Goal: Use online tool/utility: Utilize a website feature to perform a specific function

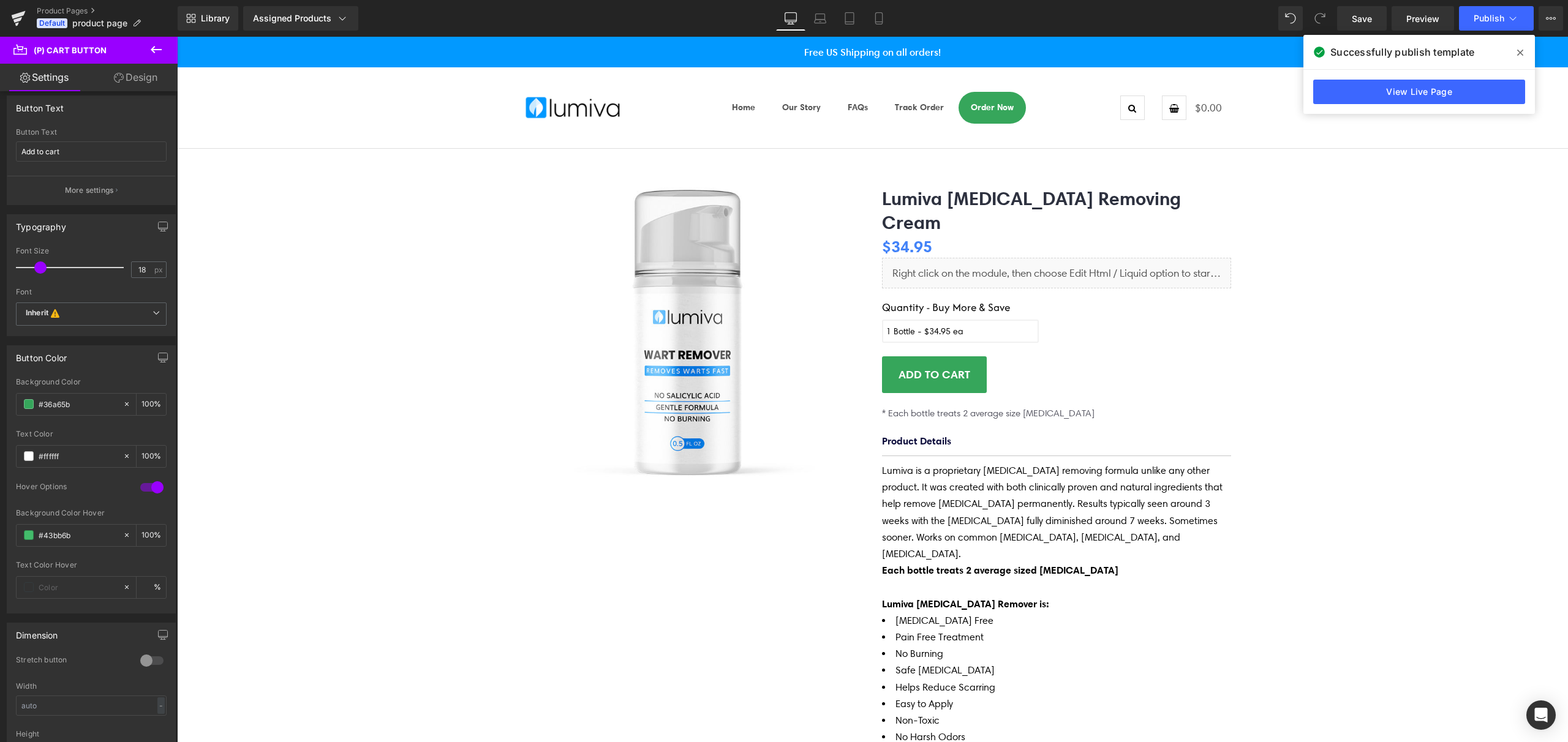
click at [1522, 56] on icon at bounding box center [1520, 52] width 6 height 10
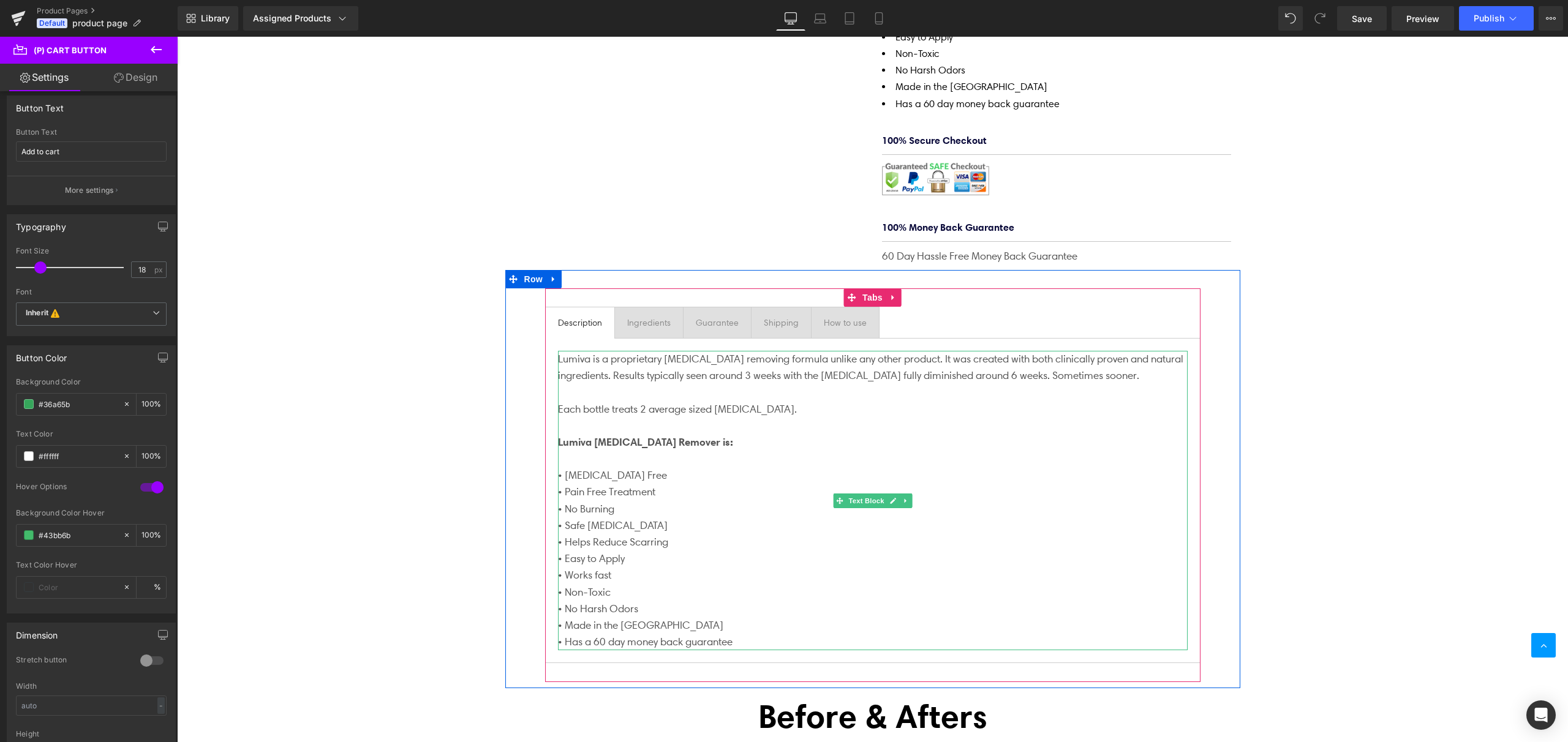
scroll to position [671, 0]
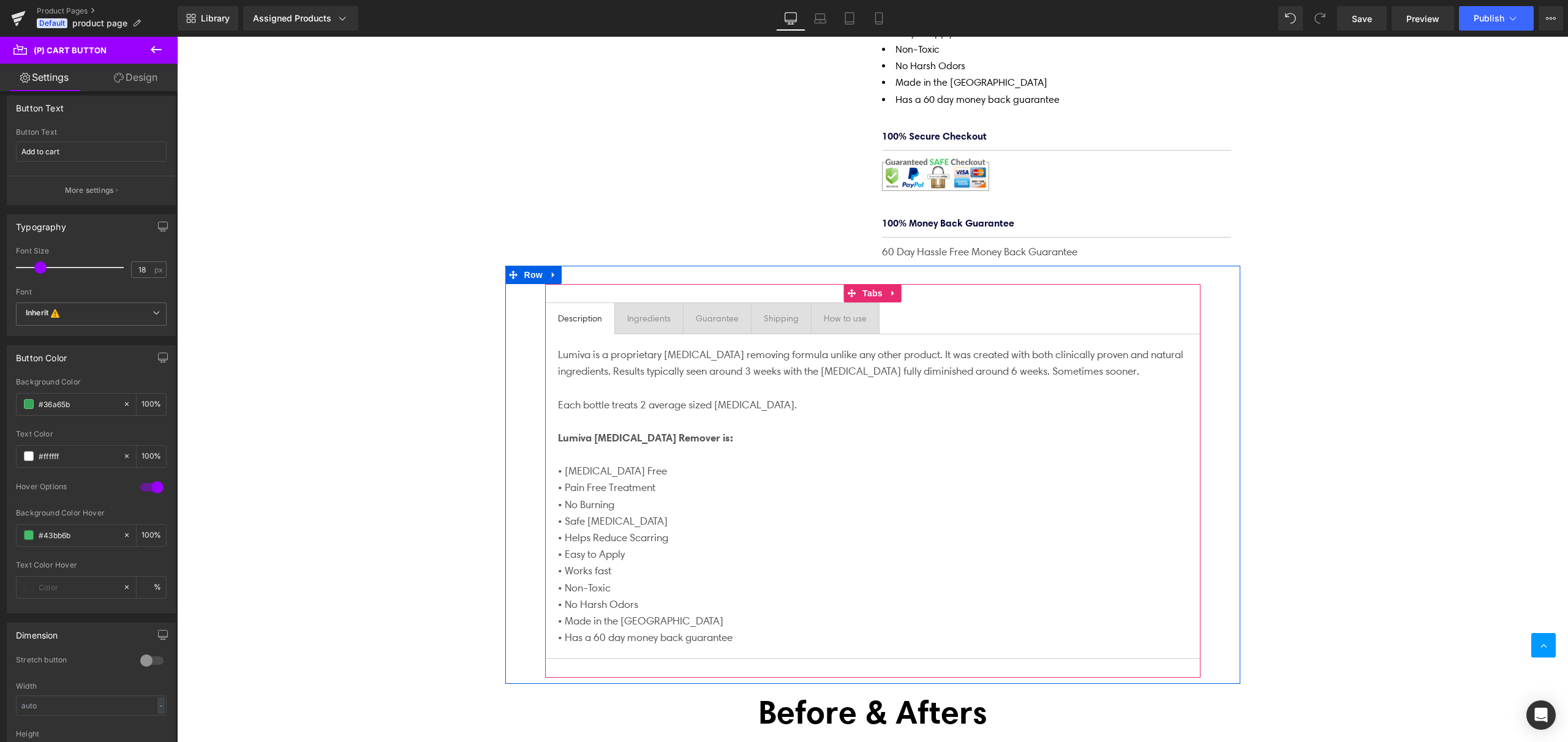
click at [853, 311] on div "How to use" at bounding box center [845, 318] width 43 height 13
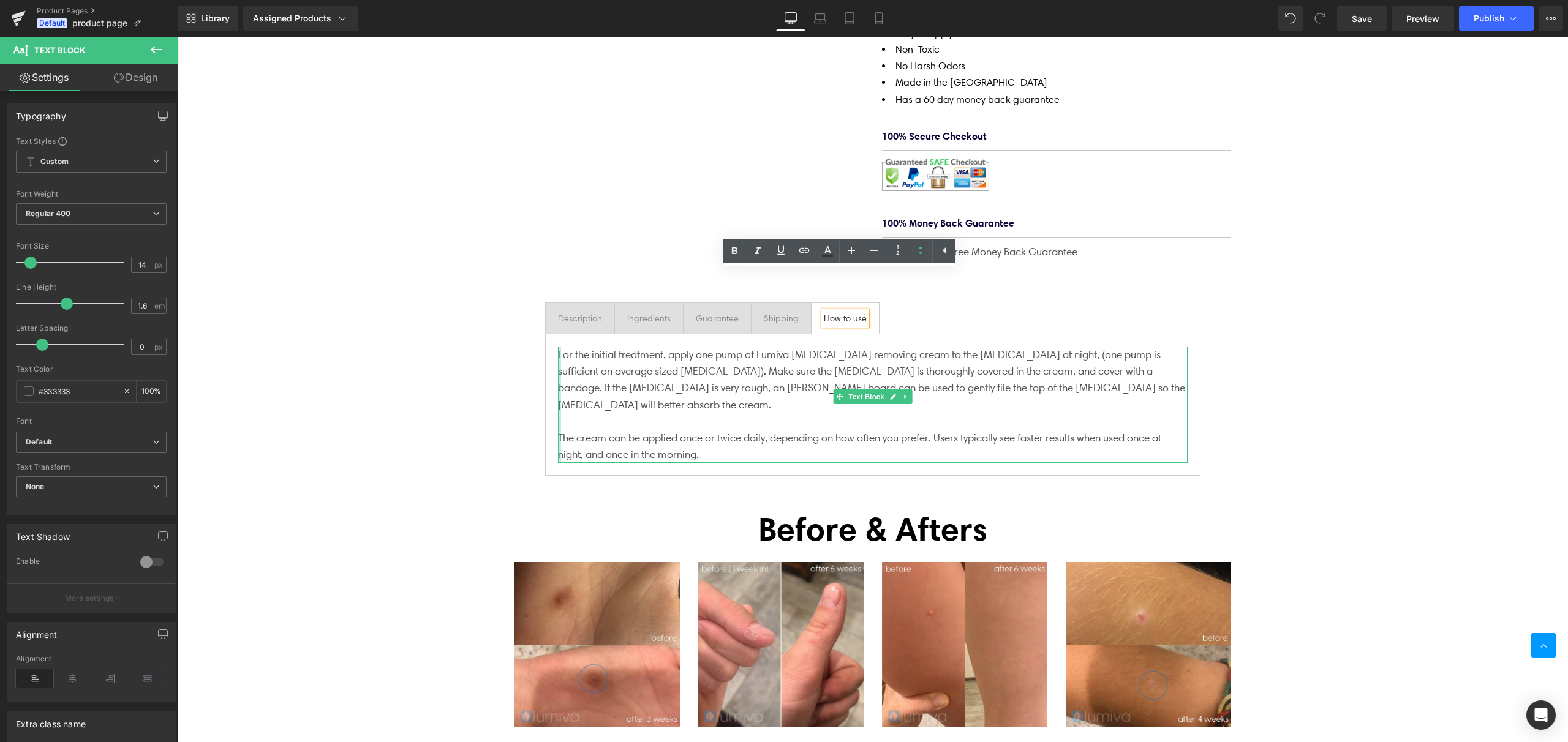
click at [558, 347] on div at bounding box center [559, 405] width 3 height 116
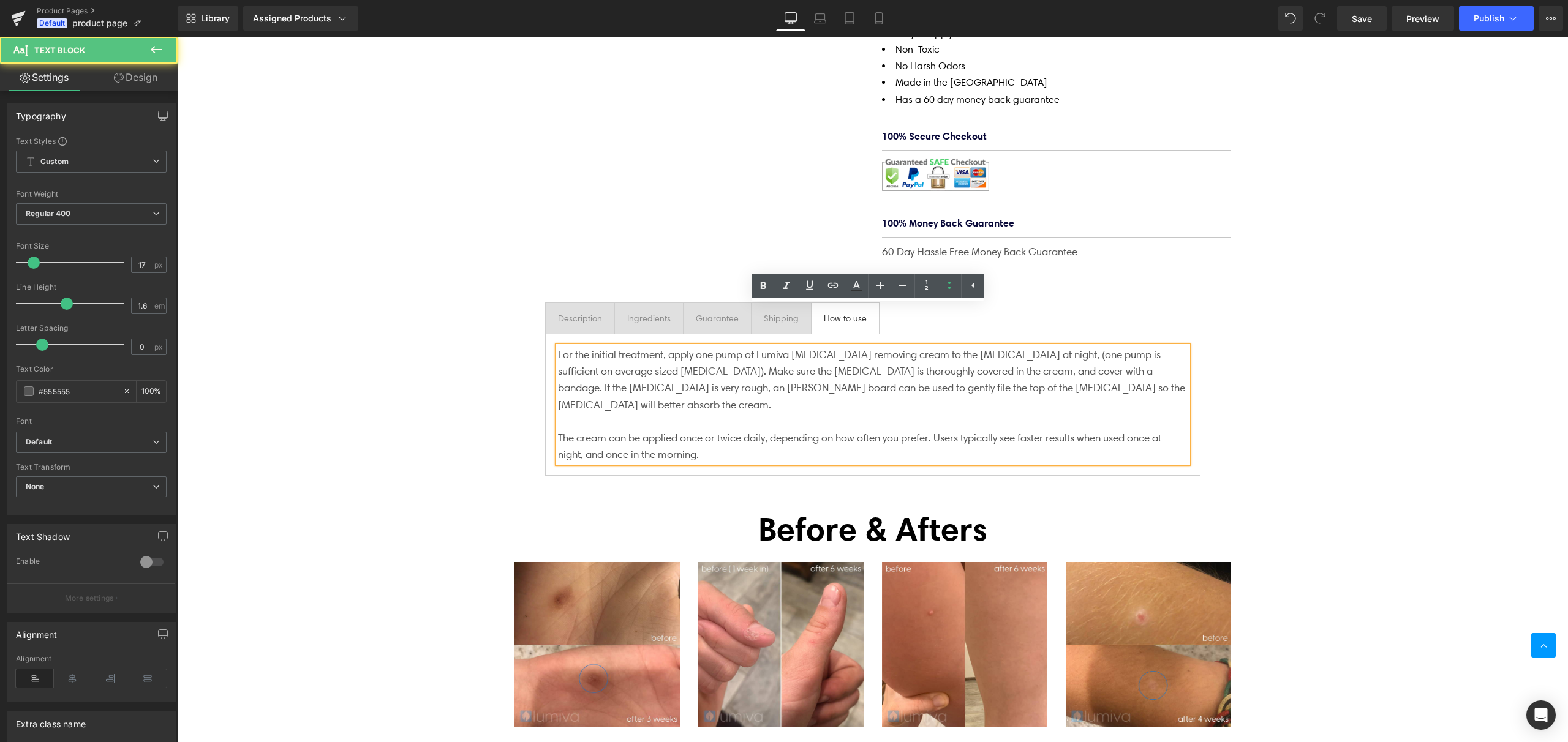
click at [558, 347] on p "For the initial treatment, a pply one pump of Lumiva [MEDICAL_DATA] removing cr…" at bounding box center [873, 380] width 630 height 67
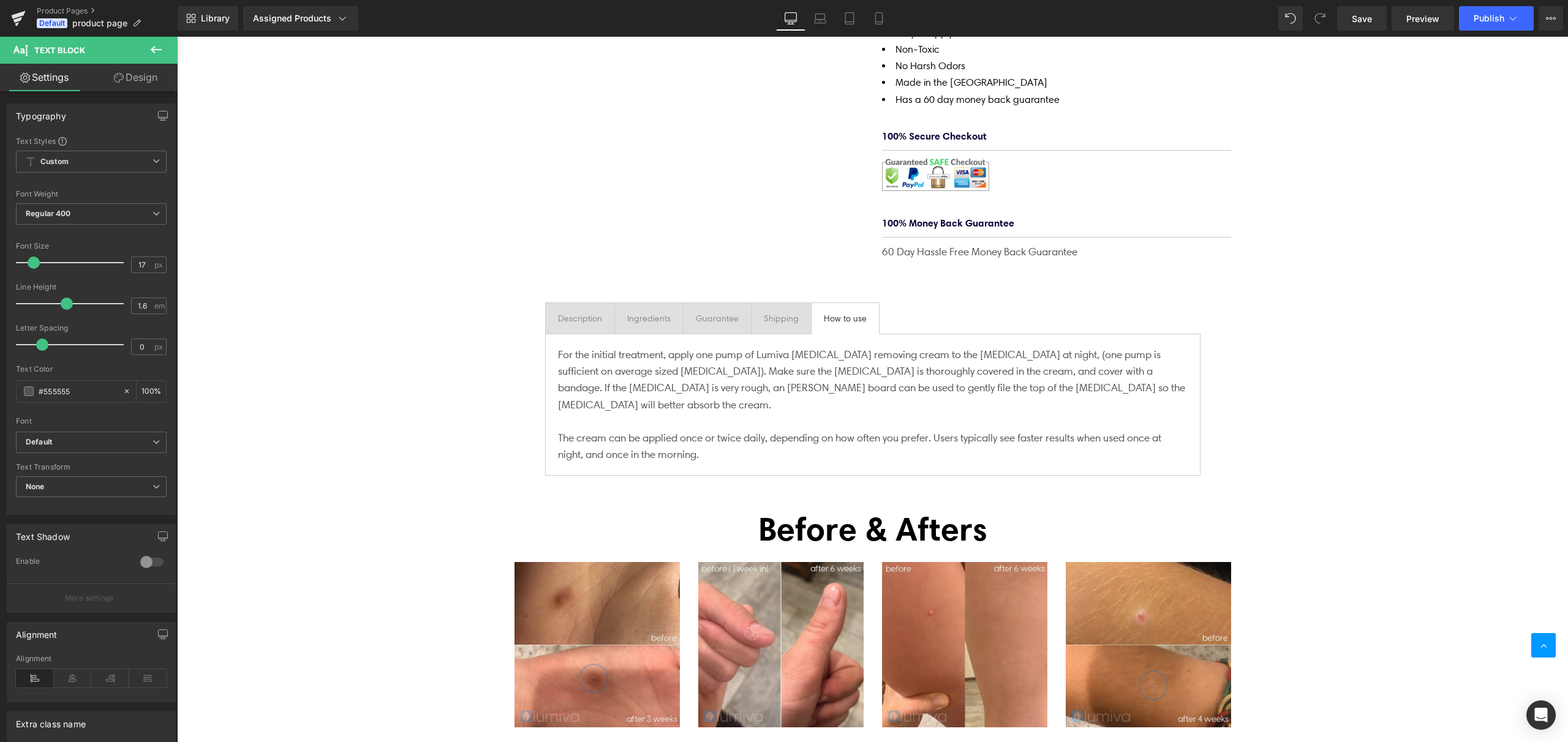
click at [146, 86] on link "Design" at bounding box center [135, 77] width 89 height 27
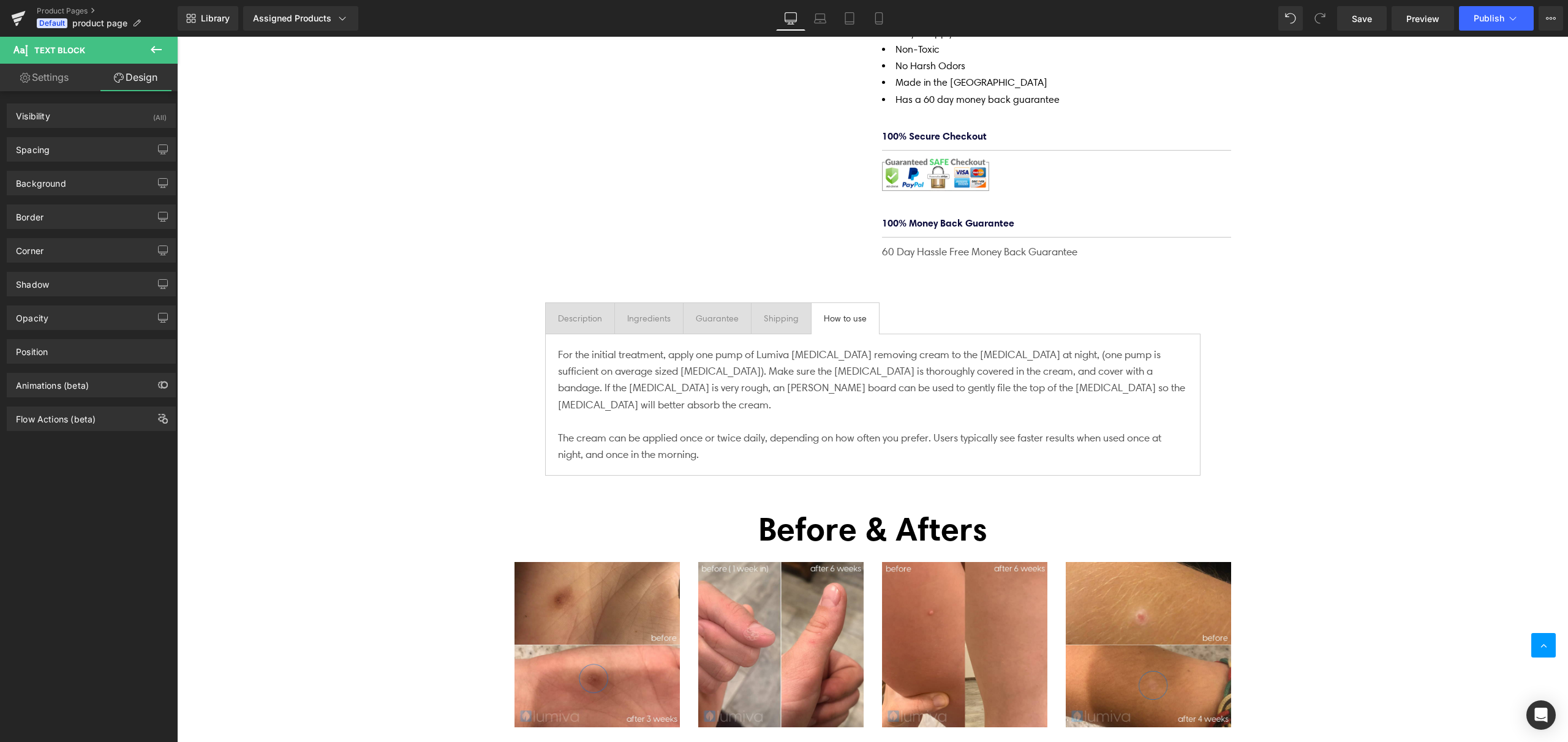
click at [39, 75] on link "Settings" at bounding box center [44, 77] width 89 height 27
type input "100"
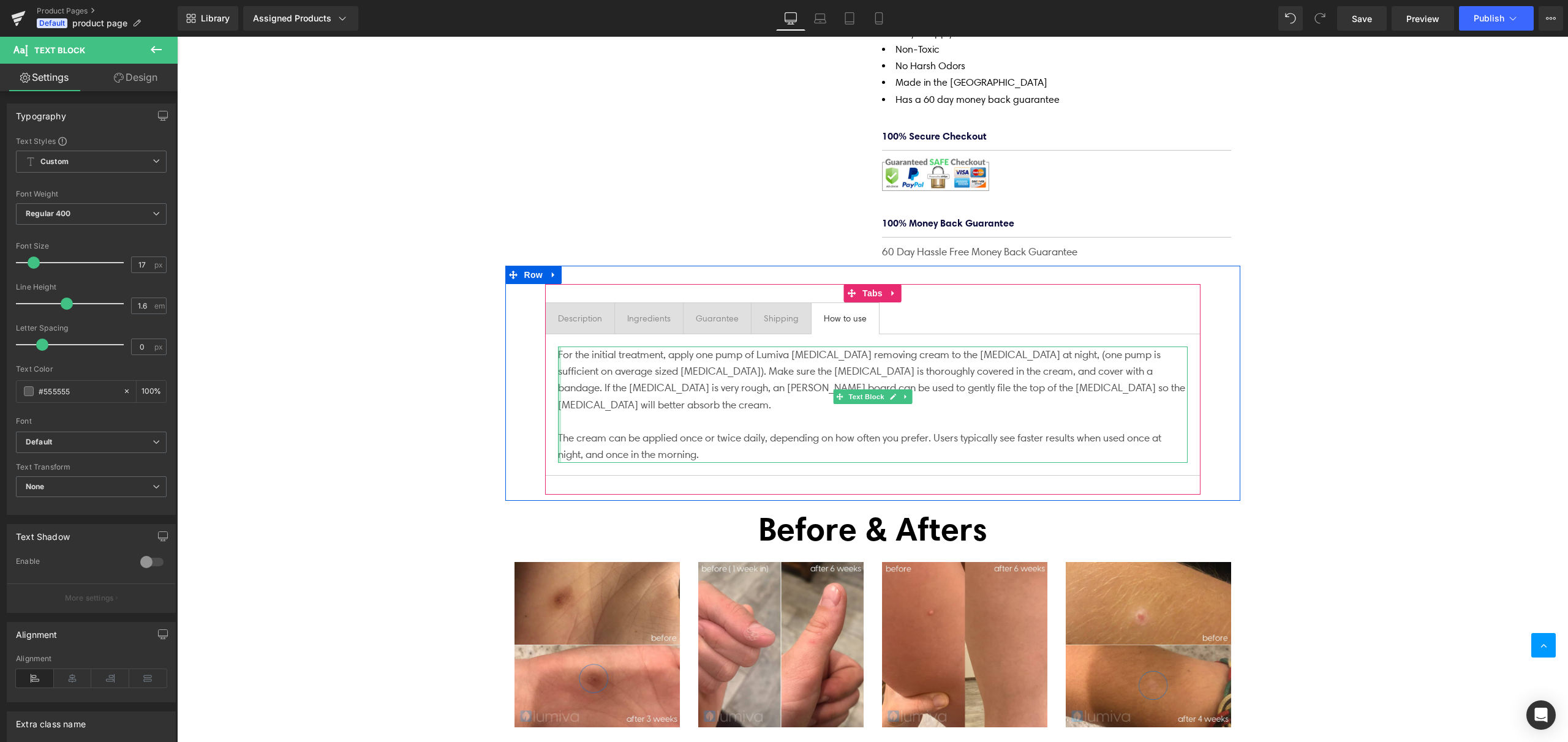
click at [558, 347] on div at bounding box center [559, 405] width 3 height 116
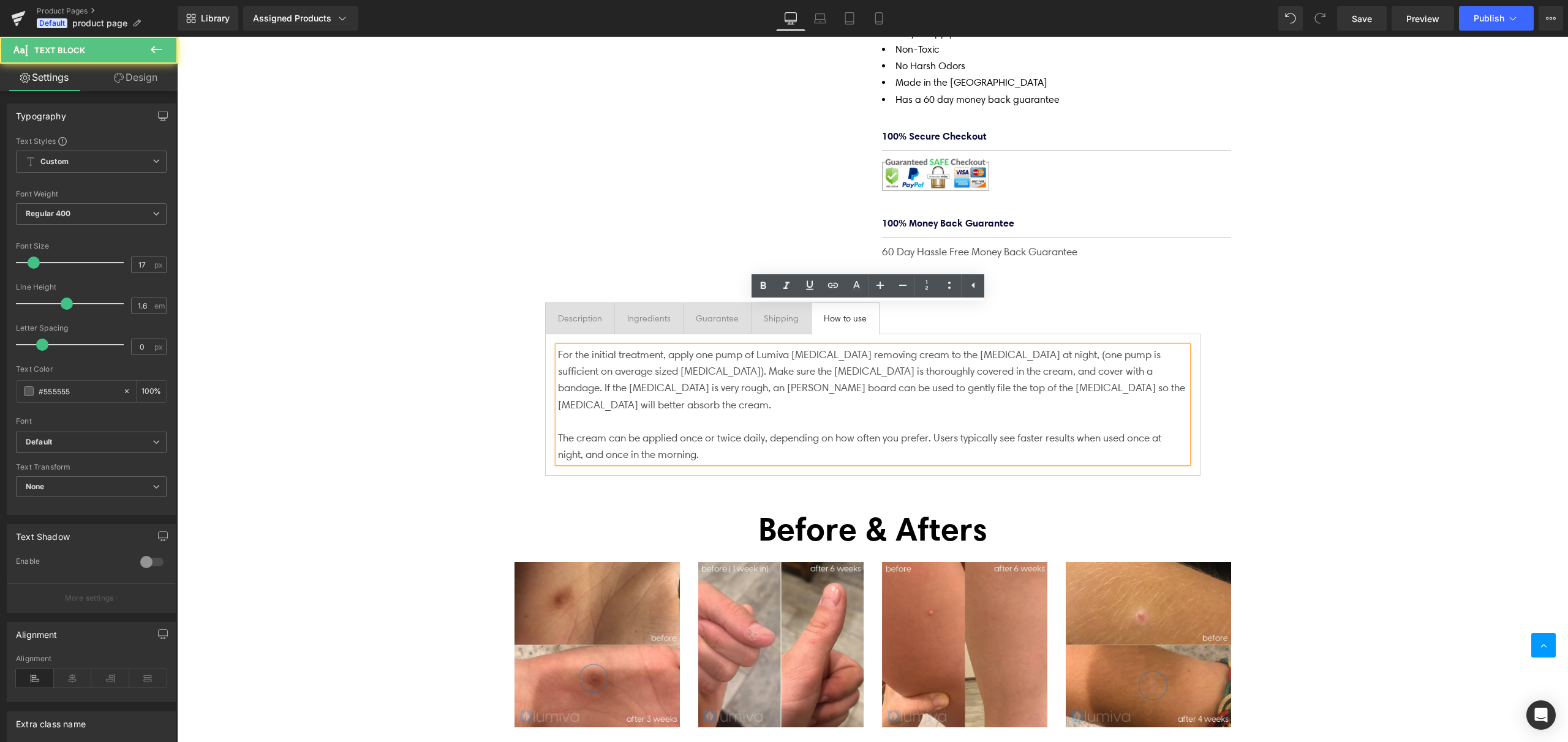
click at [558, 347] on p "For the initial treatment, a pply one pump of Lumiva [MEDICAL_DATA] removing cr…" at bounding box center [873, 380] width 630 height 67
click at [572, 347] on p "For the initial treatment, a pply one pump of Lumiva [MEDICAL_DATA] removing cr…" at bounding box center [873, 380] width 630 height 67
click at [969, 288] on icon at bounding box center [973, 285] width 15 height 15
click at [958, 288] on link at bounding box center [949, 286] width 23 height 23
click at [950, 286] on icon at bounding box center [949, 285] width 15 height 15
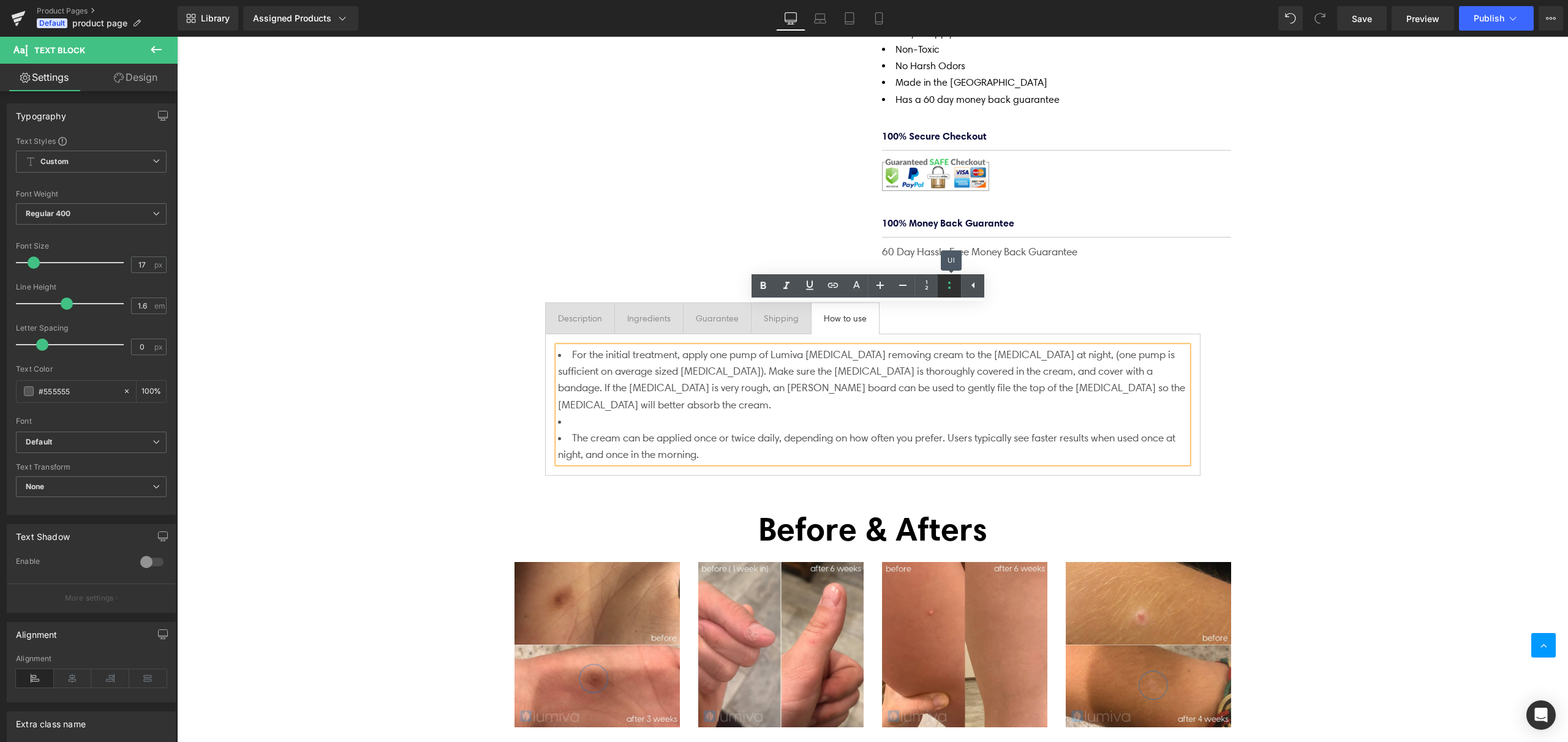
click at [950, 286] on icon at bounding box center [949, 285] width 15 height 15
click at [710, 429] on div "Description Text Block Ingredients Text Block Guarantee Text Block Shipping Tex…" at bounding box center [873, 390] width 656 height 212
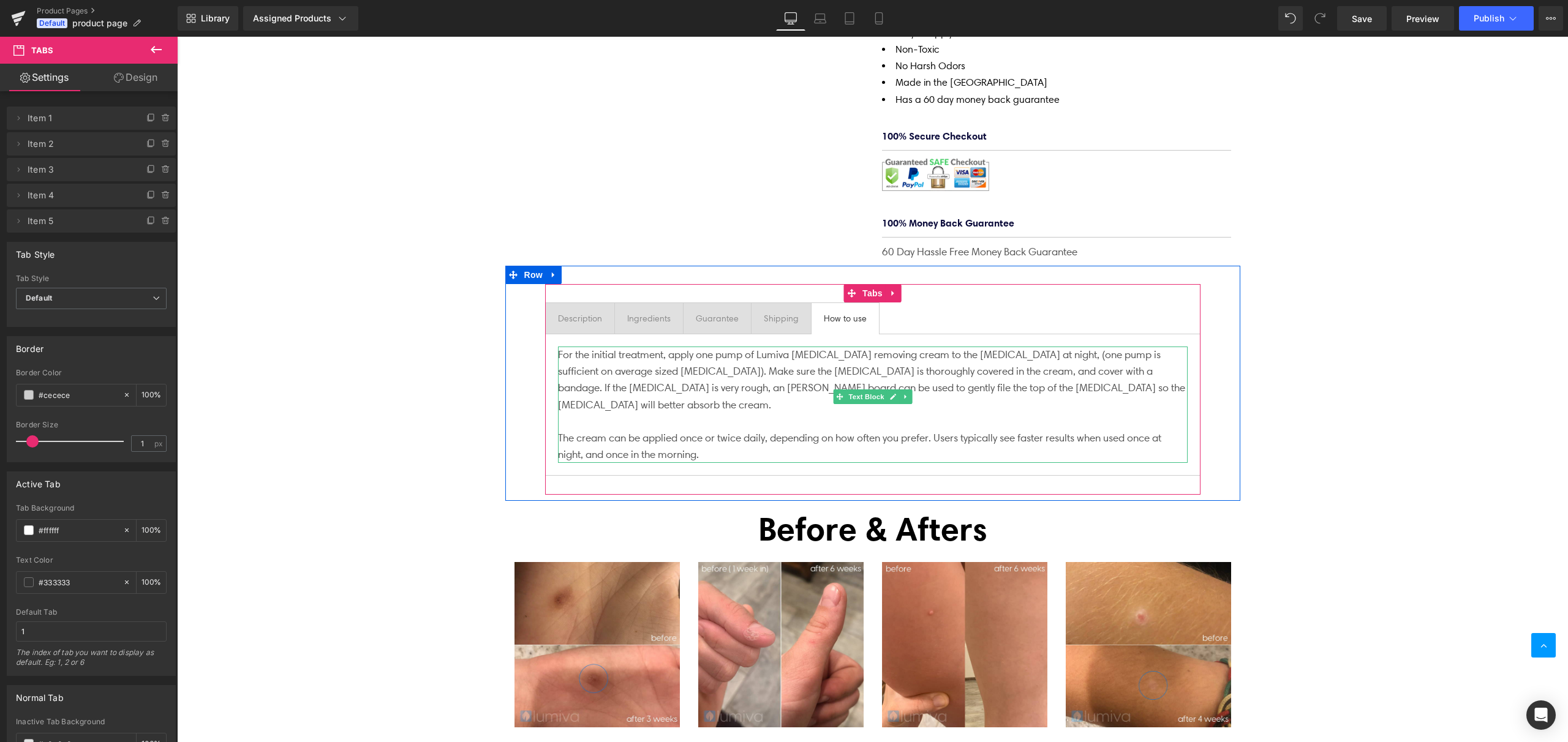
click at [558, 349] on span "For the initial treatment, a" at bounding box center [616, 355] width 116 height 12
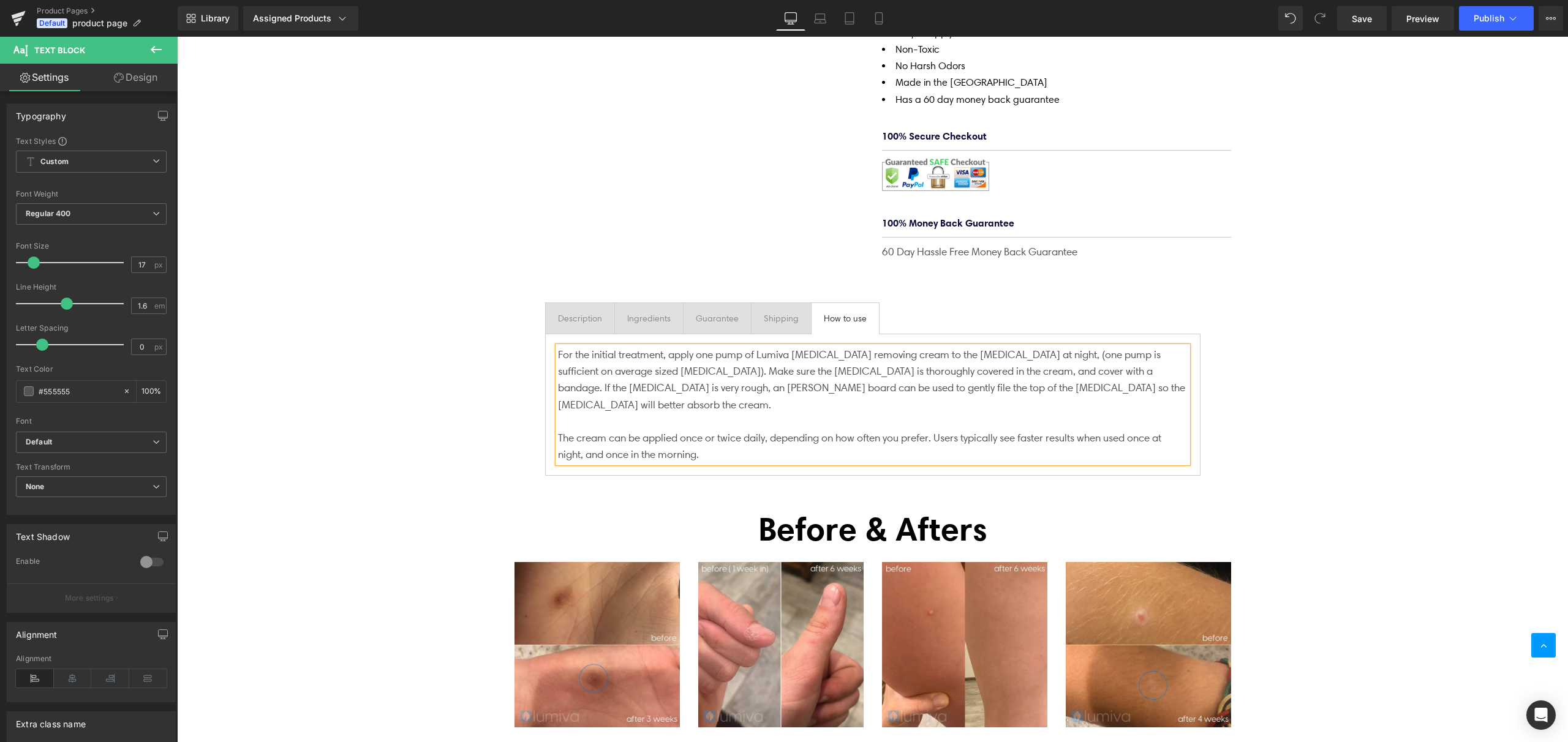
click at [686, 334] on div "For the initial treatment, a pply one pump of Lumiva [MEDICAL_DATA] removing cr…" at bounding box center [873, 404] width 656 height 142
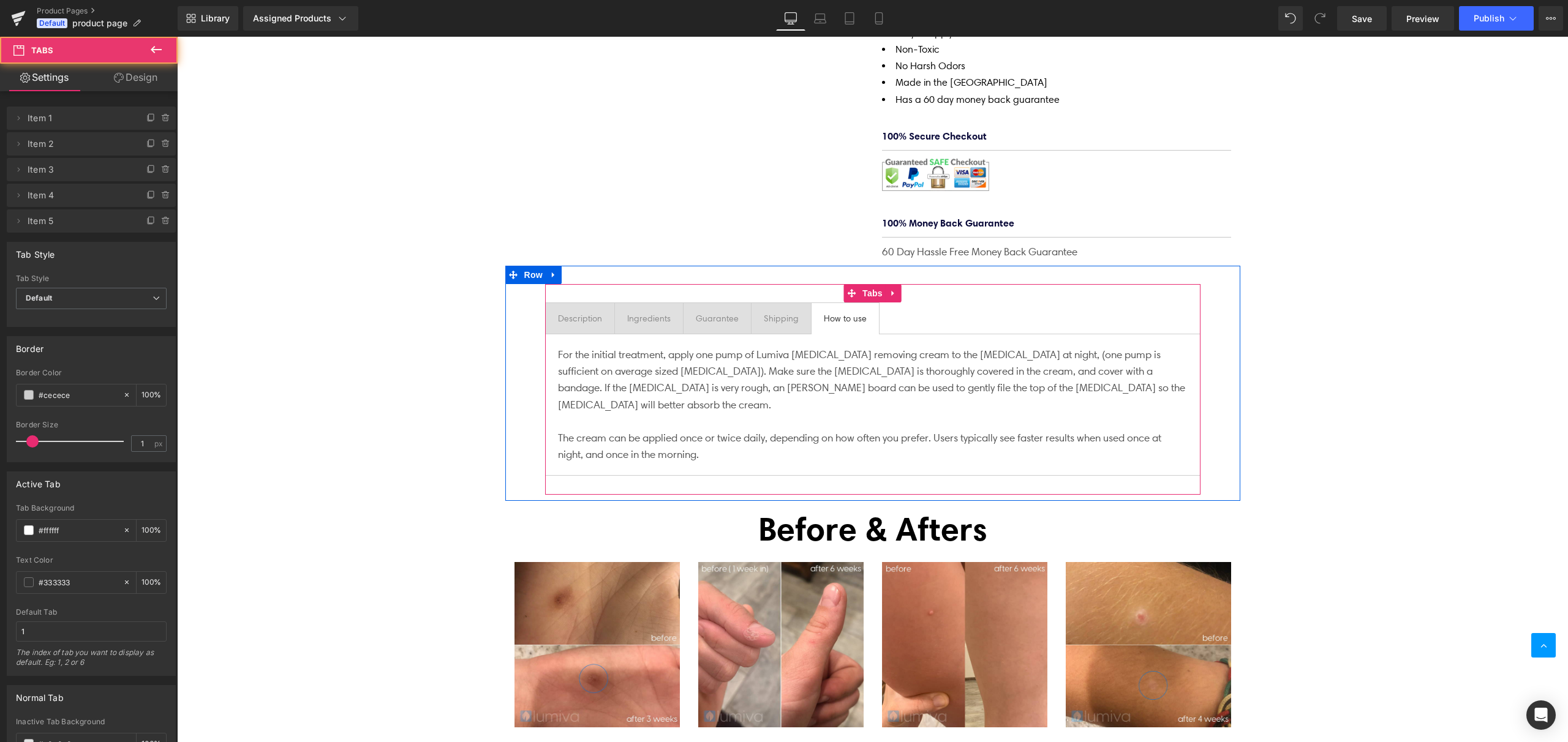
click at [918, 303] on ul "Description Text Block Ingredients Text Block Guarantee Text Block Shipping Tex…" at bounding box center [873, 319] width 656 height 32
click at [154, 297] on icon at bounding box center [156, 298] width 7 height 7
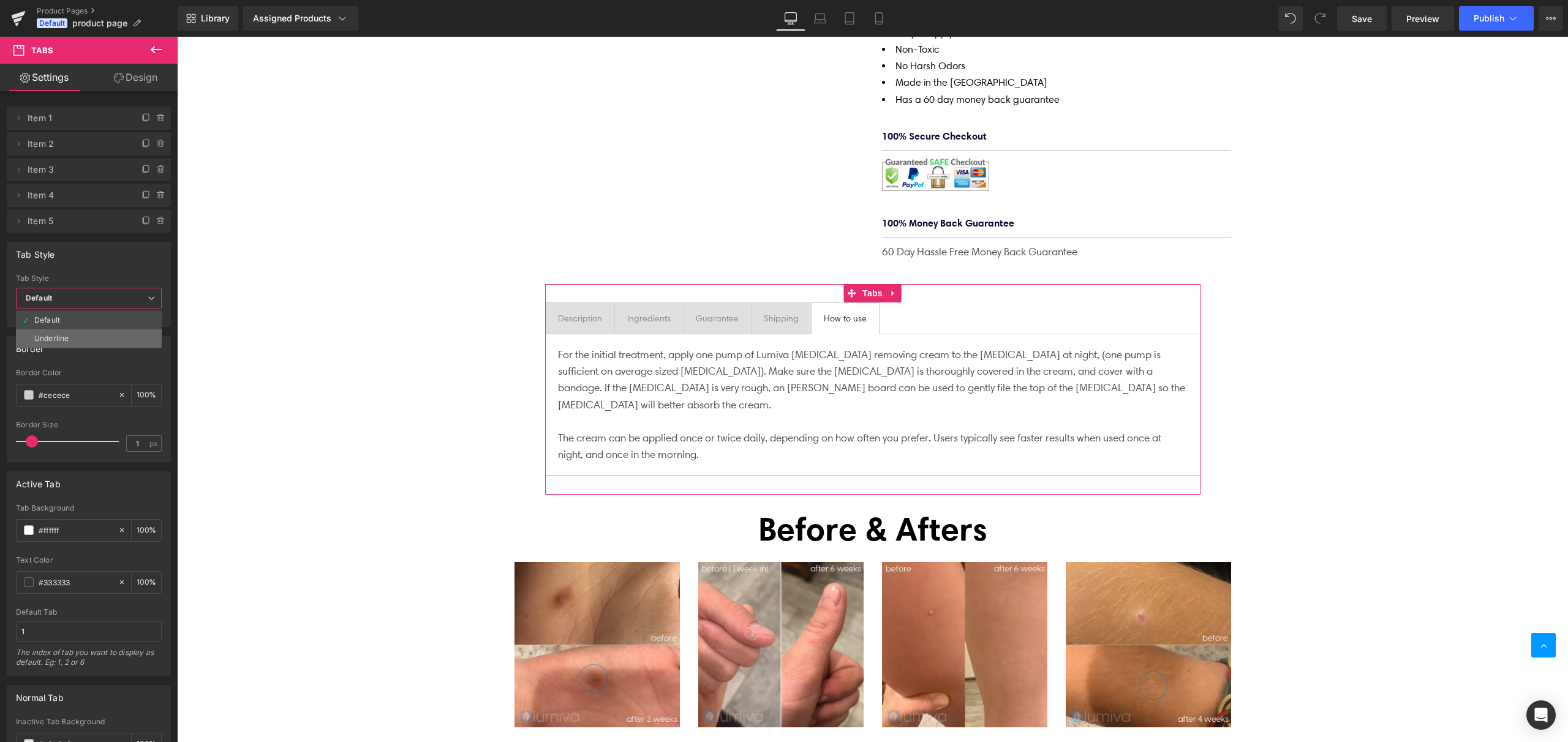
click at [81, 334] on li "Underline" at bounding box center [88, 338] width 146 height 19
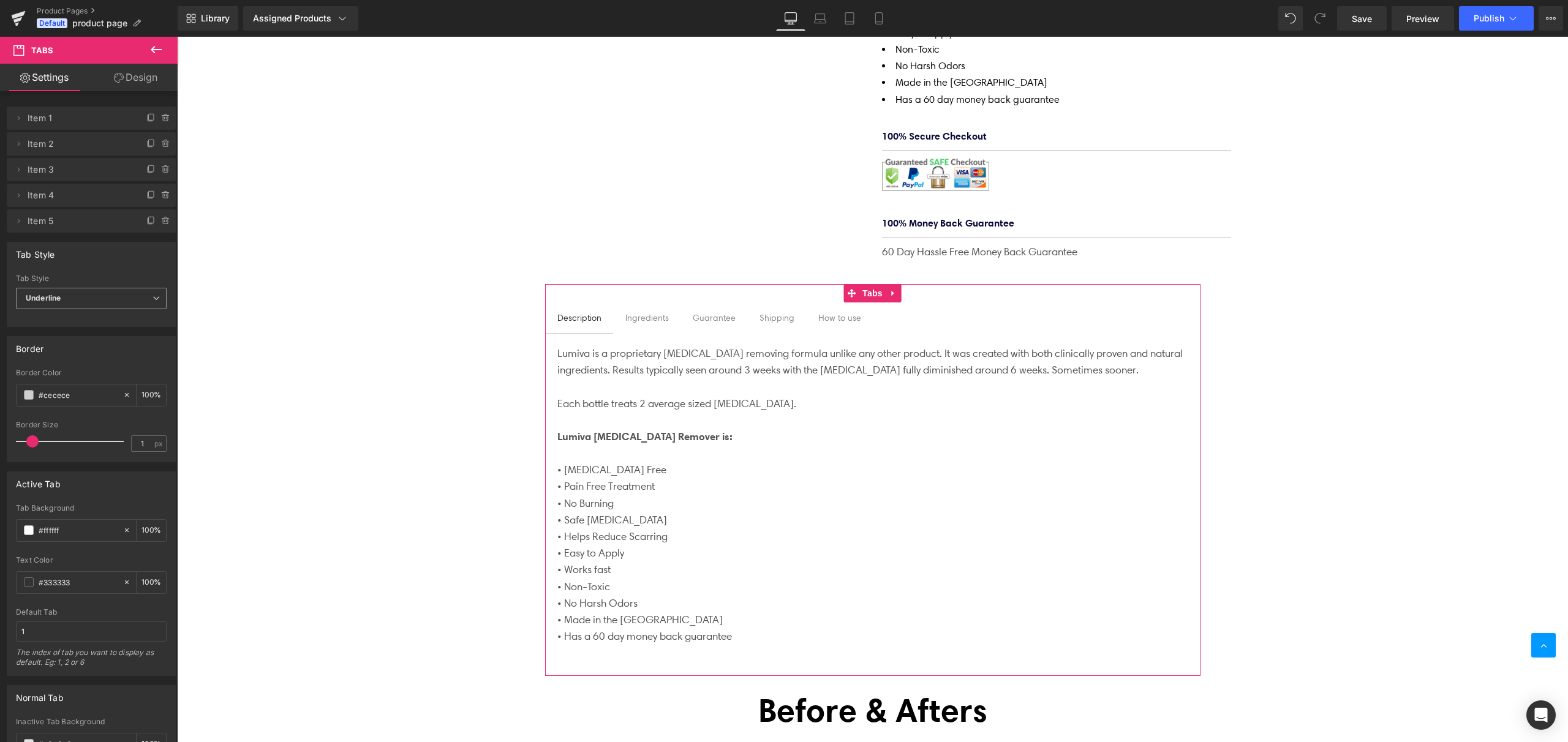
click at [89, 304] on span "Underline" at bounding box center [91, 298] width 151 height 21
click at [79, 320] on li "Default" at bounding box center [88, 320] width 146 height 19
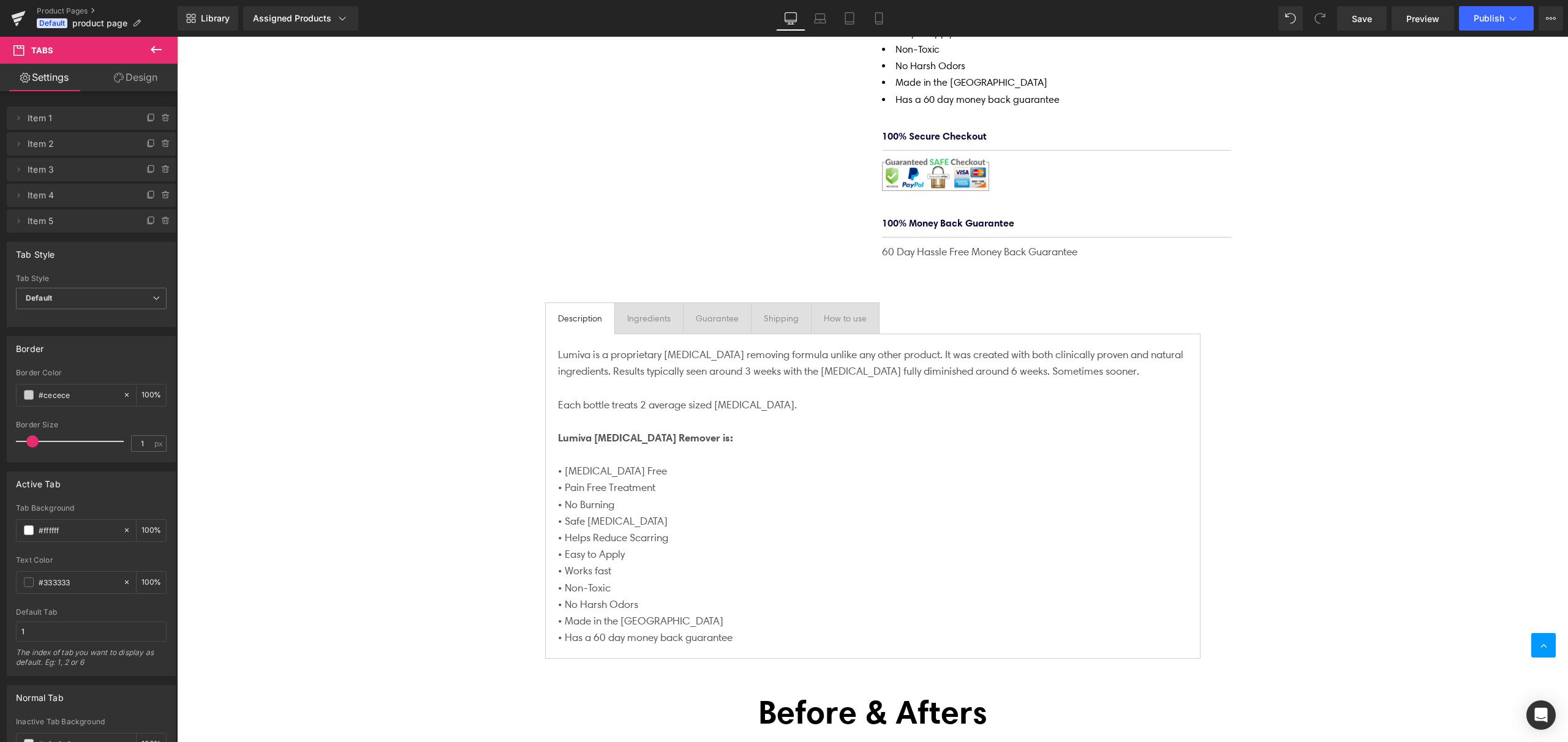
click at [841, 463] on p "• [MEDICAL_DATA] Free" at bounding box center [873, 471] width 630 height 17
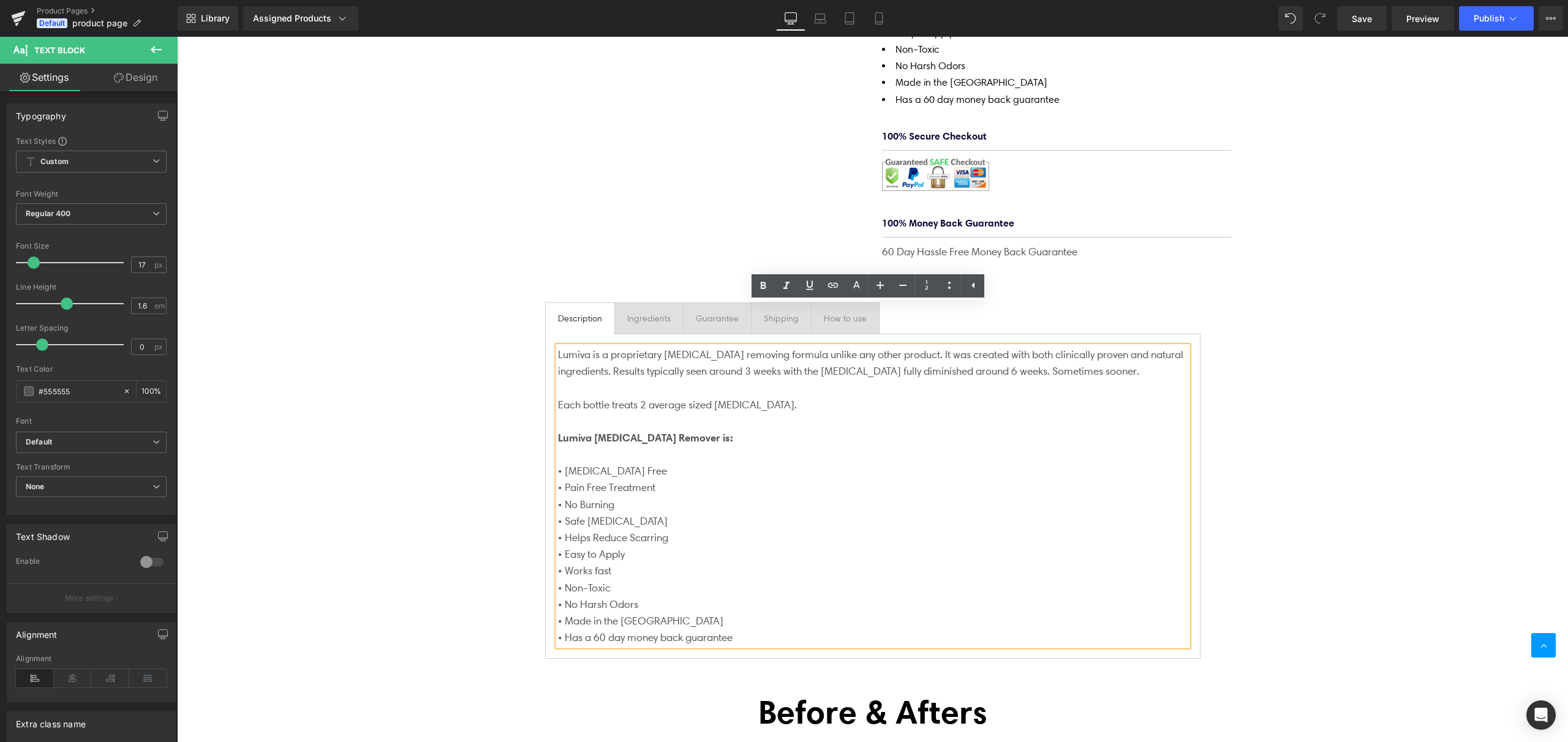
click at [850, 414] on p at bounding box center [873, 422] width 630 height 17
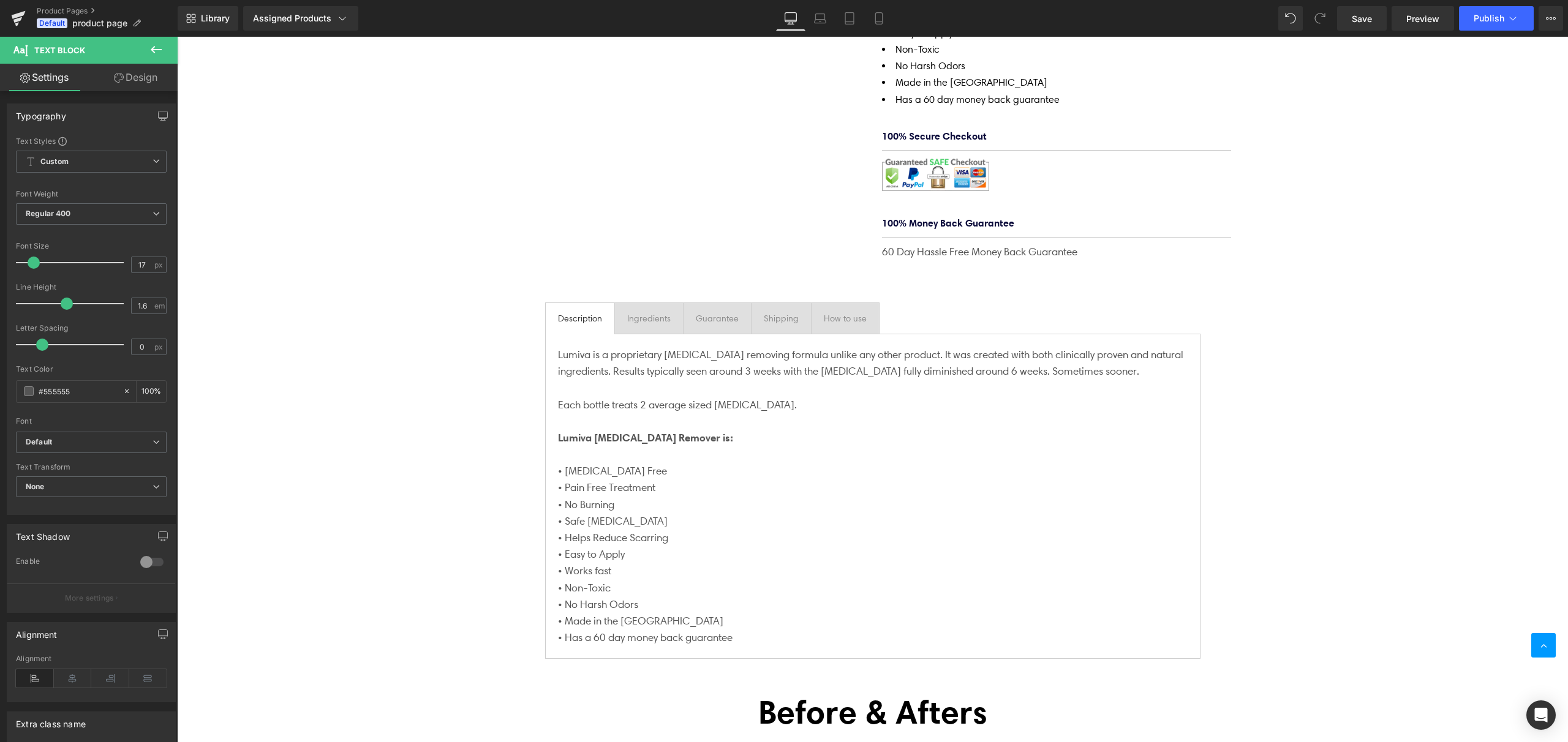
click at [138, 83] on link "Design" at bounding box center [135, 77] width 89 height 27
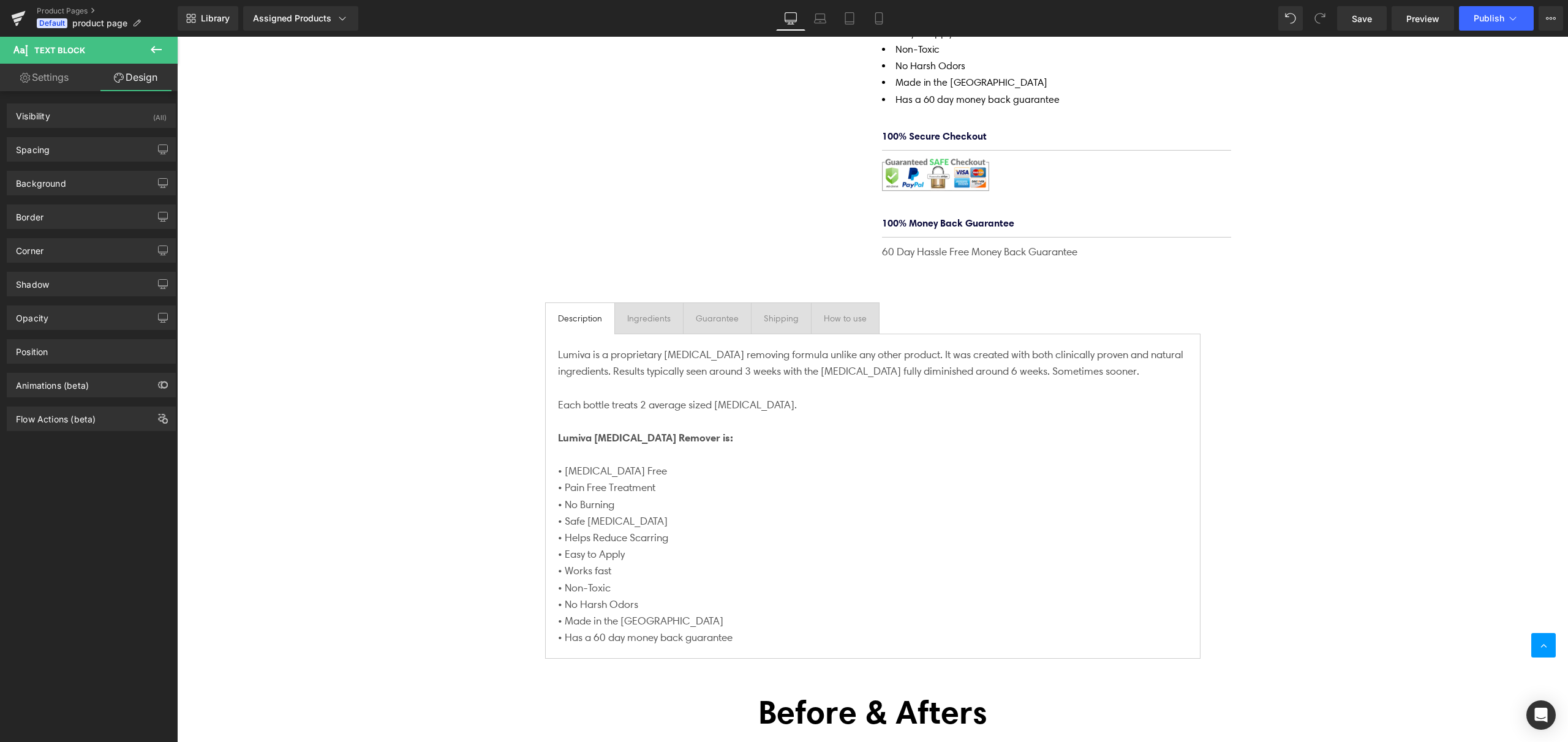
click at [42, 79] on link "Settings" at bounding box center [44, 77] width 89 height 27
type input "100"
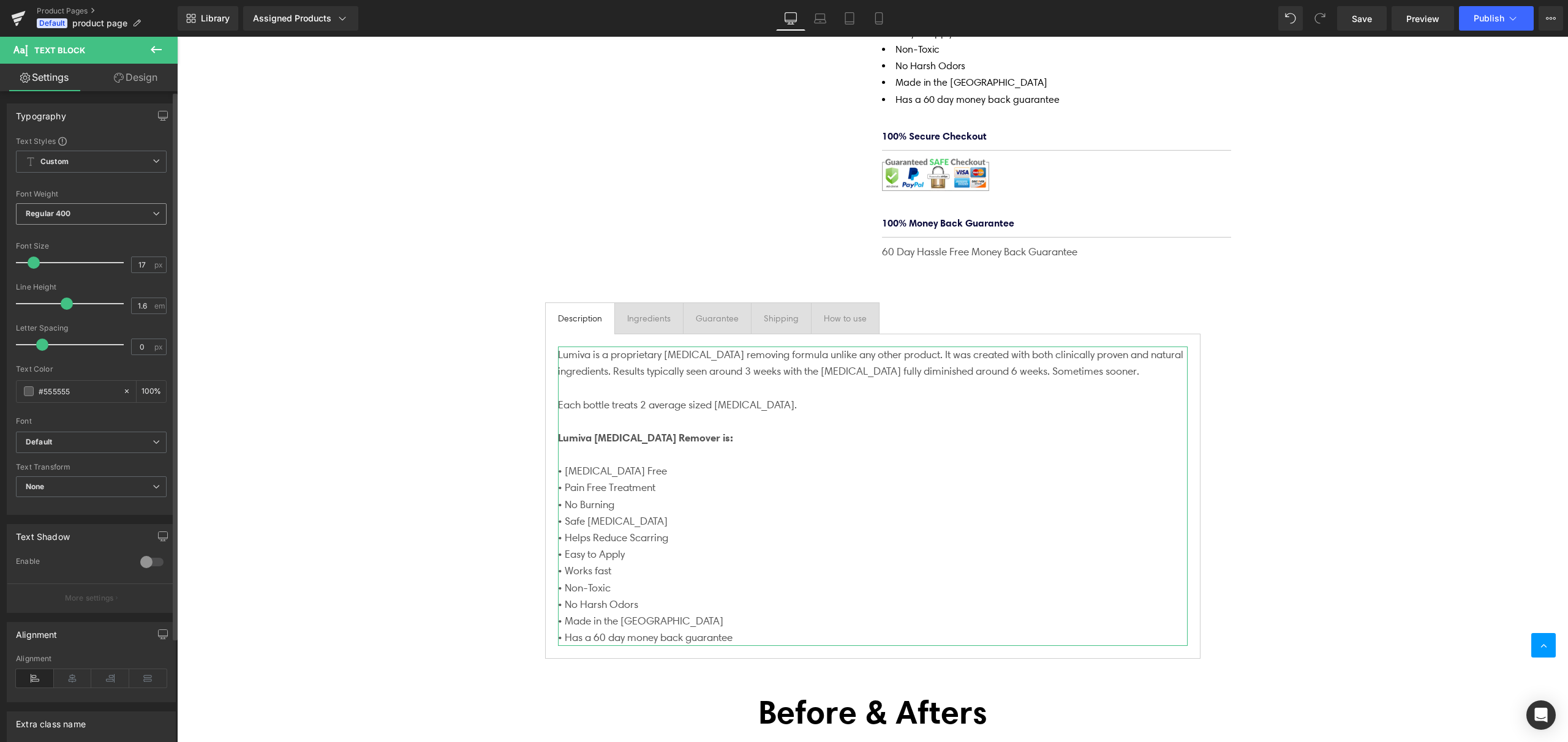
click at [86, 216] on span "Regular 400" at bounding box center [91, 214] width 151 height 21
click at [68, 306] on div "Medium 500" at bounding box center [56, 309] width 45 height 9
click at [82, 214] on span "Medium 500" at bounding box center [91, 214] width 151 height 21
click at [60, 289] on div "Regular 400" at bounding box center [56, 290] width 45 height 9
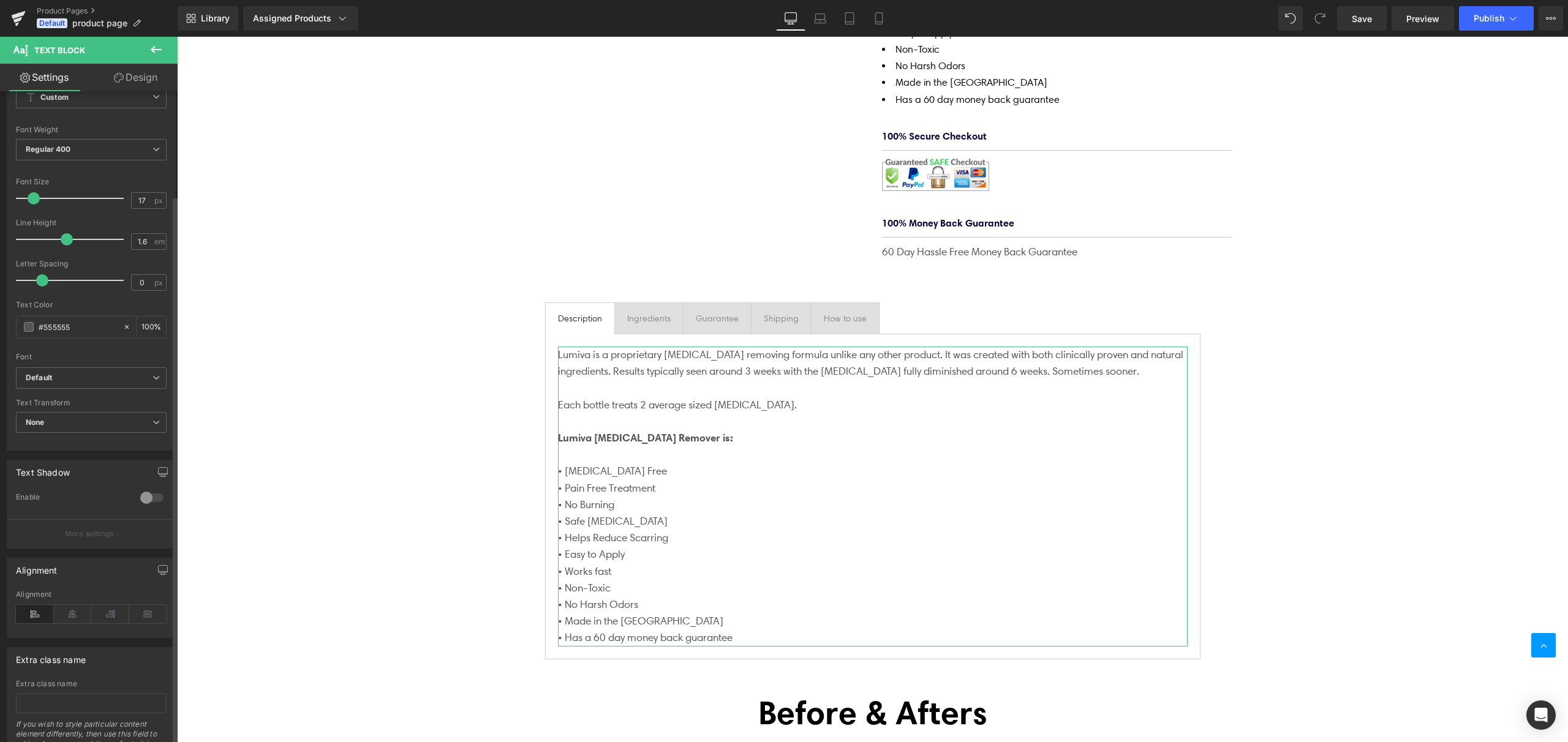
scroll to position [0, 0]
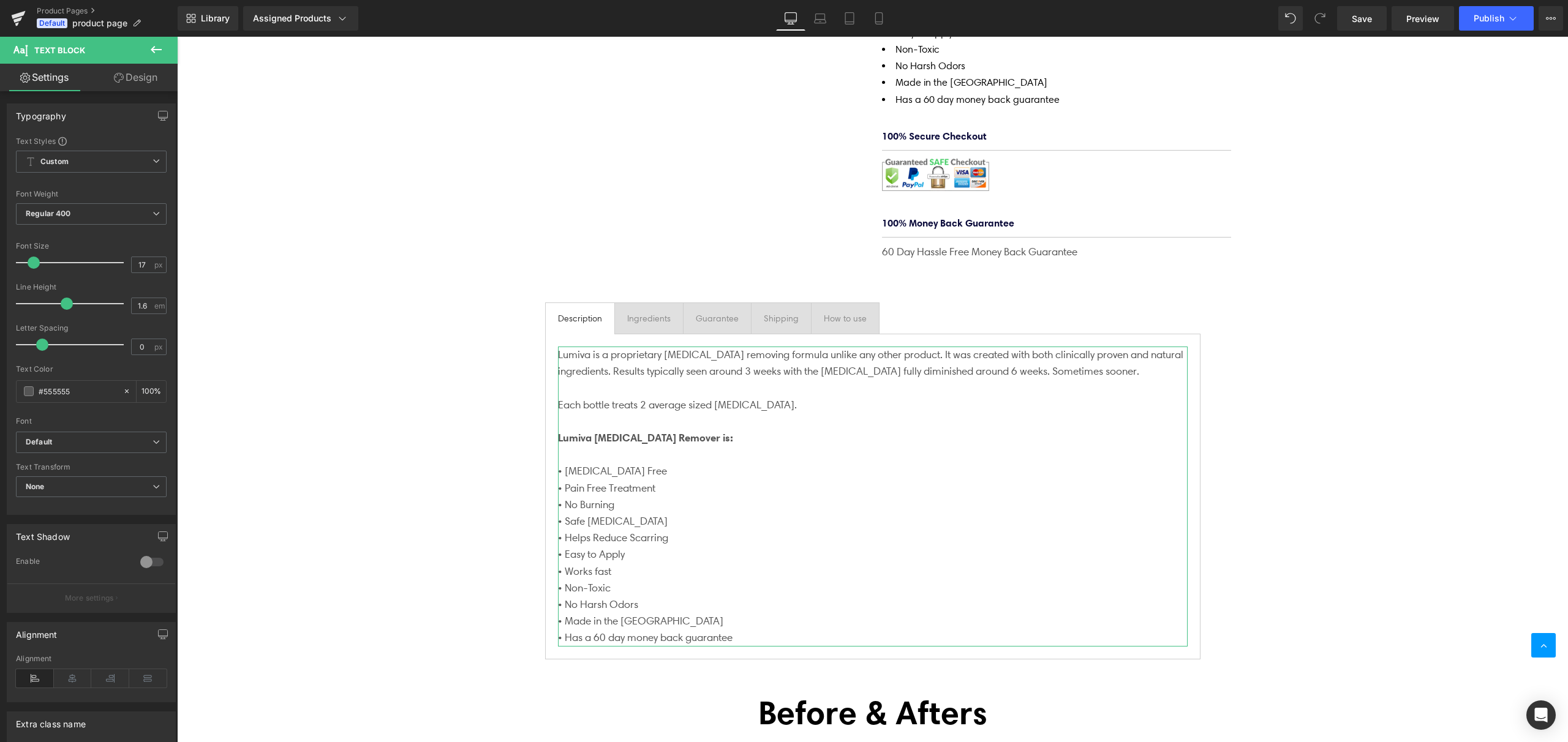
click at [141, 79] on link "Design" at bounding box center [135, 77] width 89 height 27
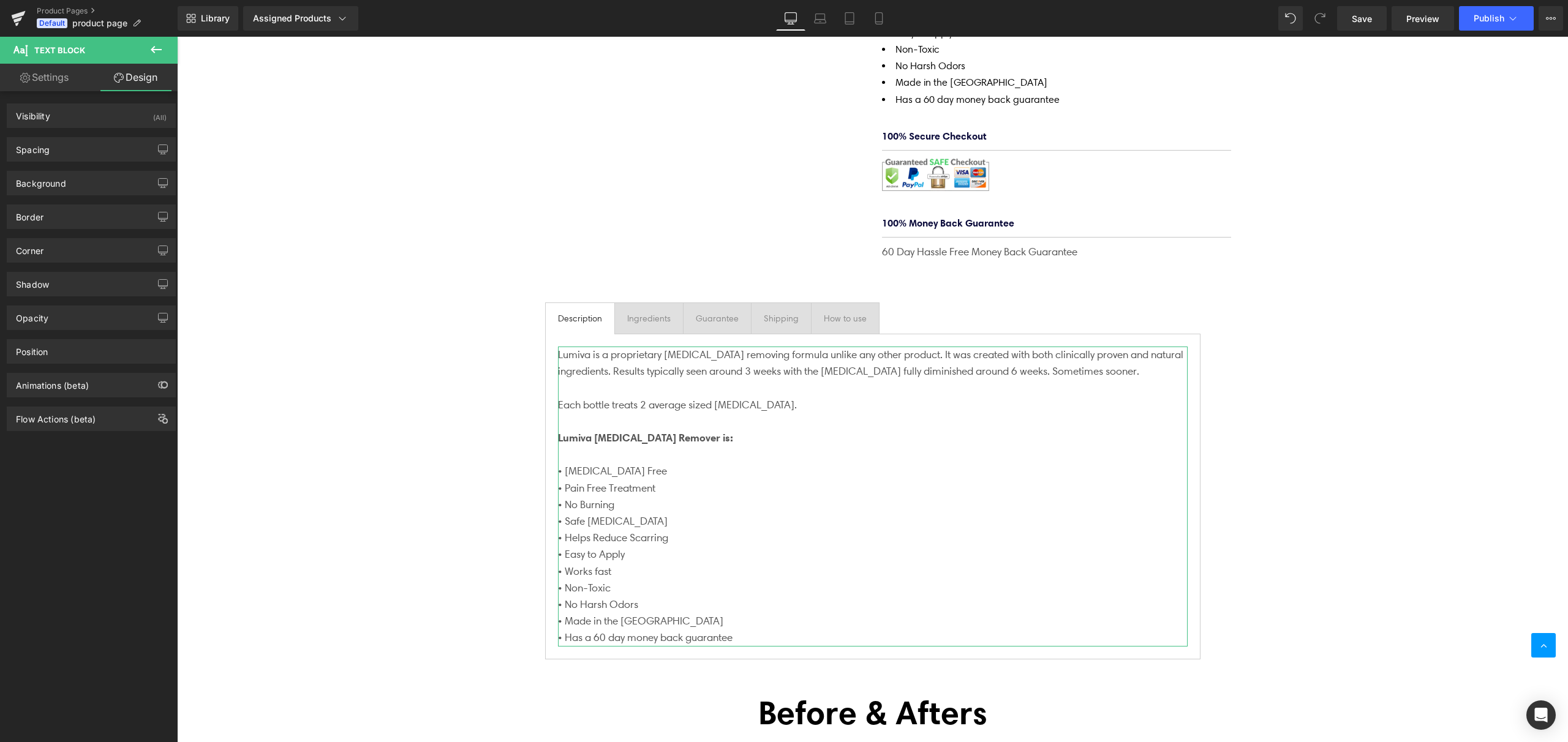
type input "0"
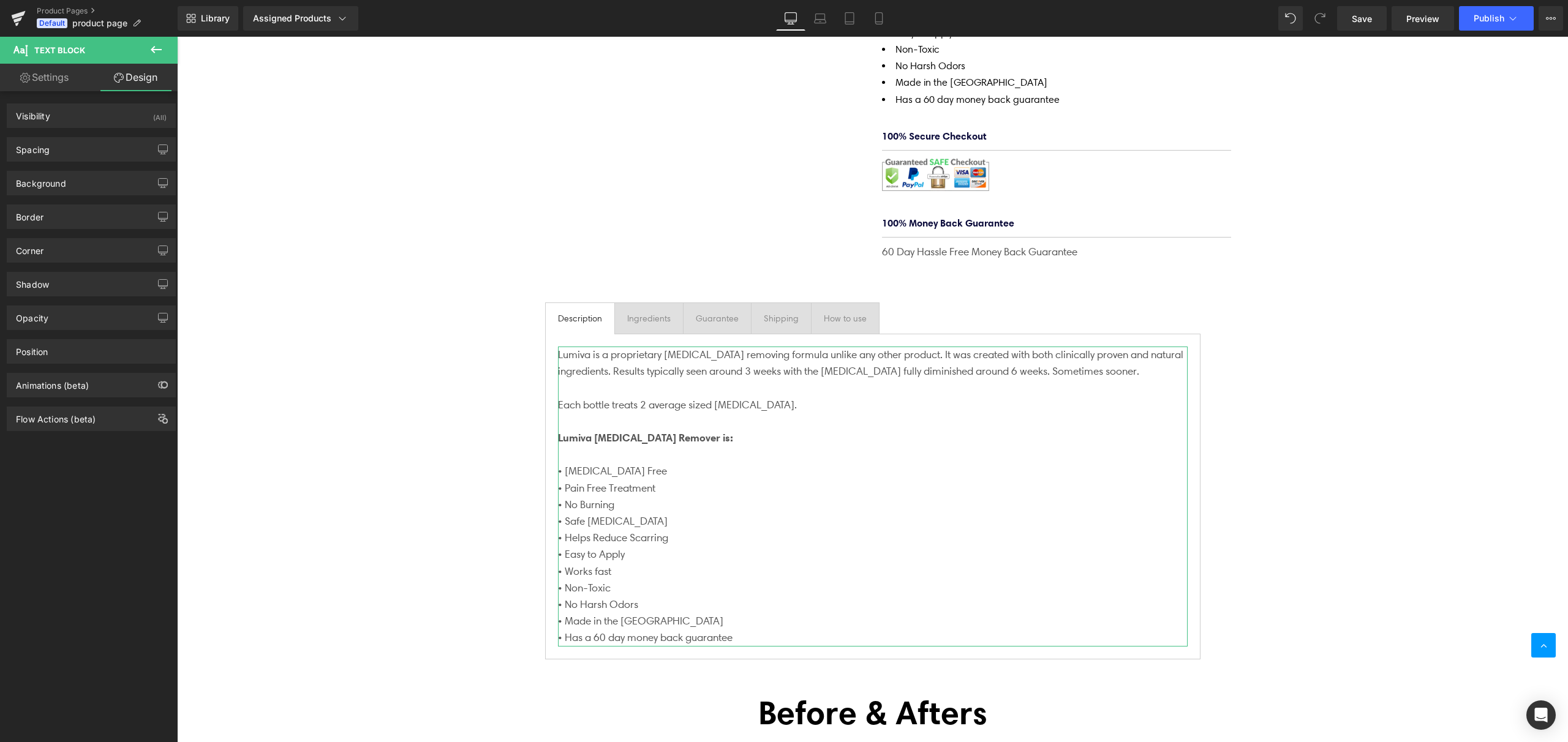
type input "0"
click at [84, 155] on div "Spacing" at bounding box center [91, 149] width 168 height 23
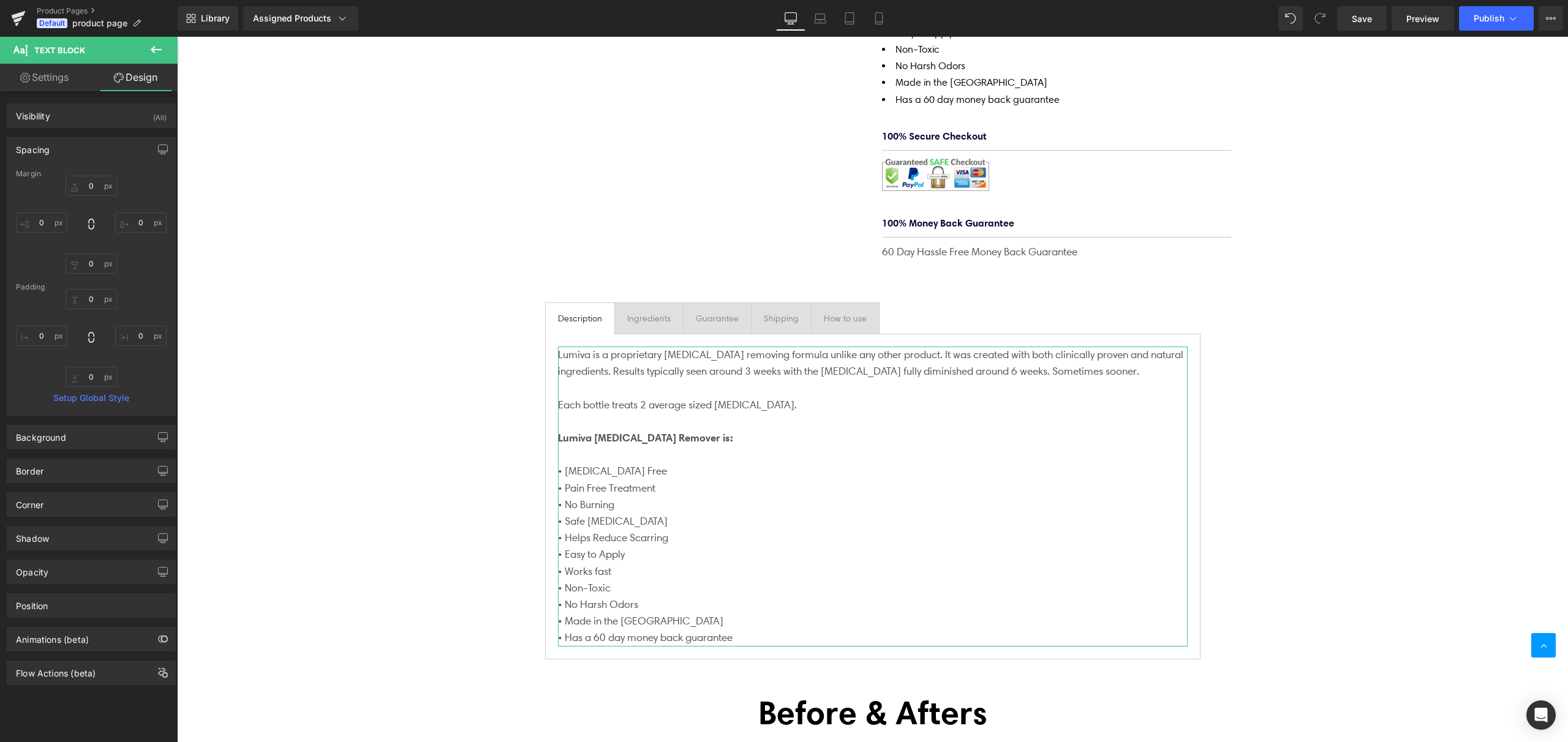
click at [85, 151] on div "Spacing" at bounding box center [91, 149] width 168 height 23
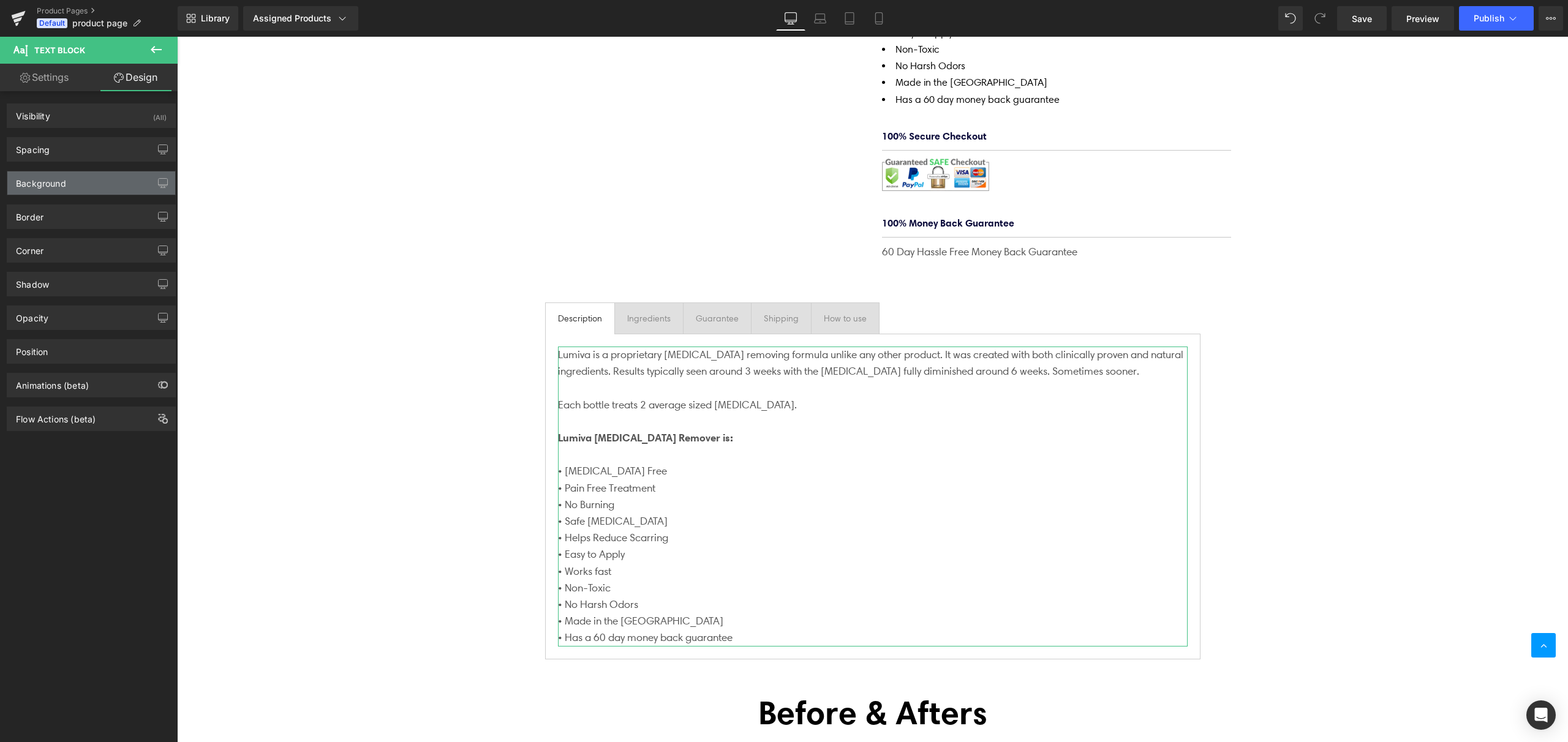
click at [81, 191] on div "Background" at bounding box center [91, 183] width 168 height 23
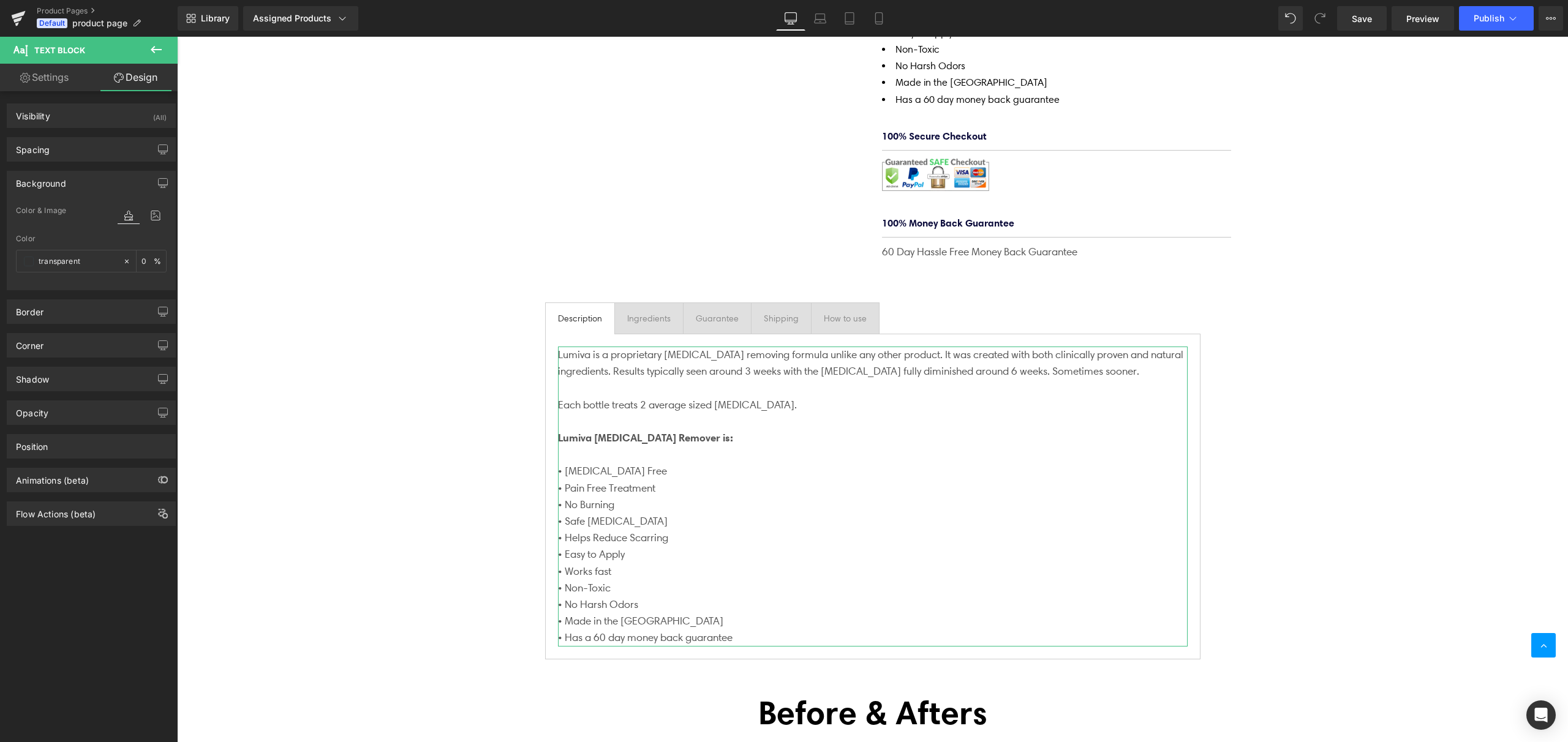
click at [81, 191] on div "Background" at bounding box center [91, 183] width 168 height 23
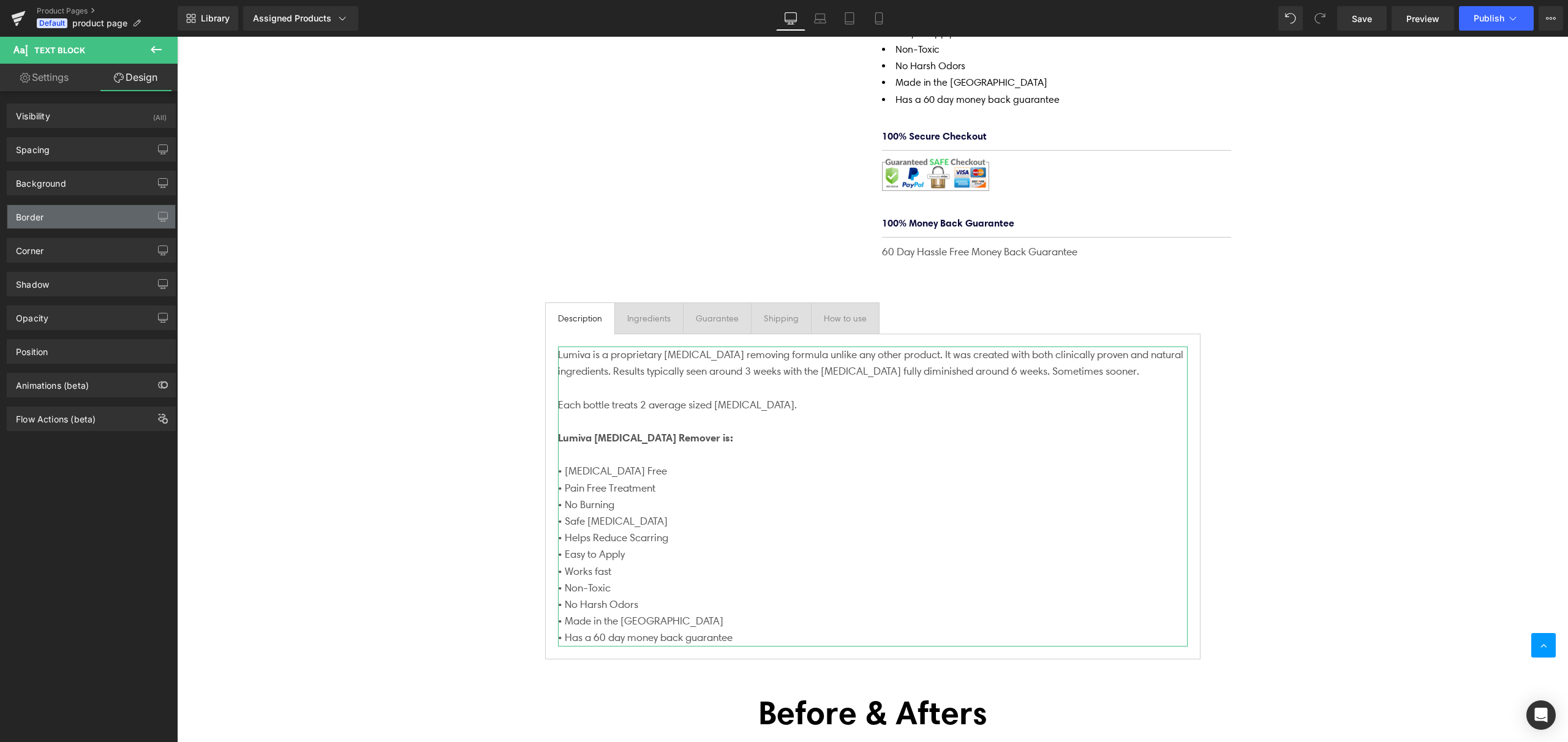
click at [73, 220] on div "Border" at bounding box center [91, 217] width 168 height 23
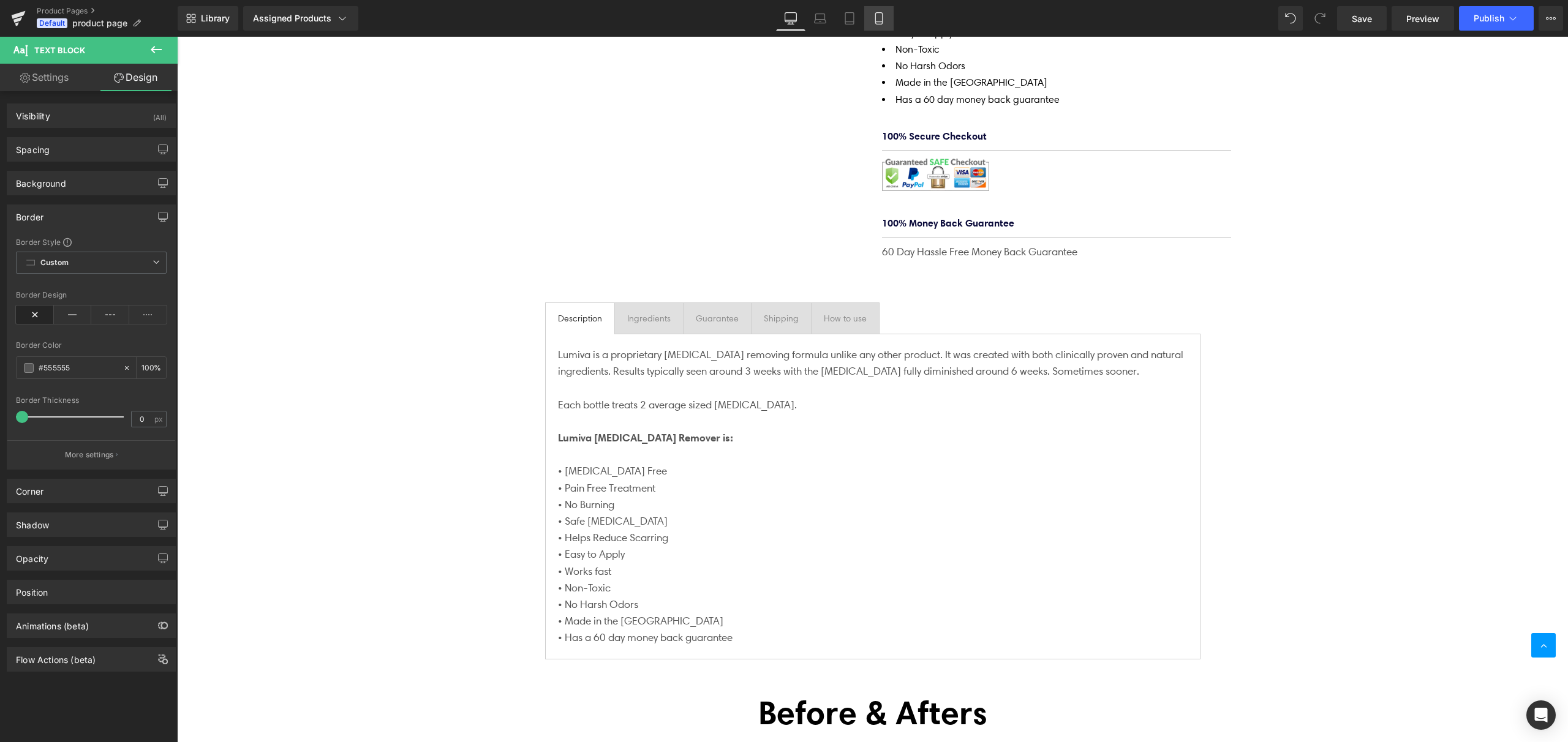
click at [875, 19] on icon at bounding box center [879, 19] width 12 height 12
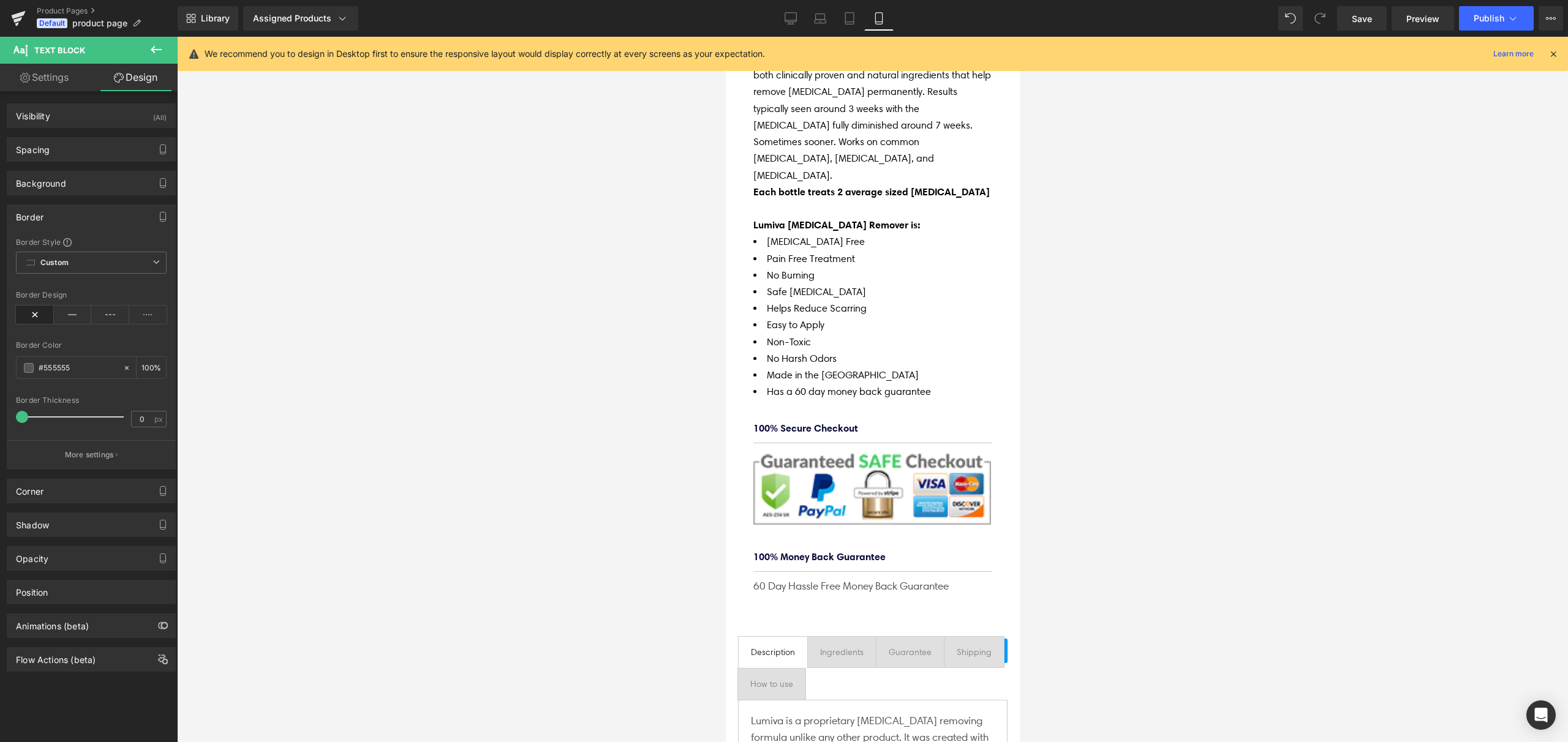
type input "100"
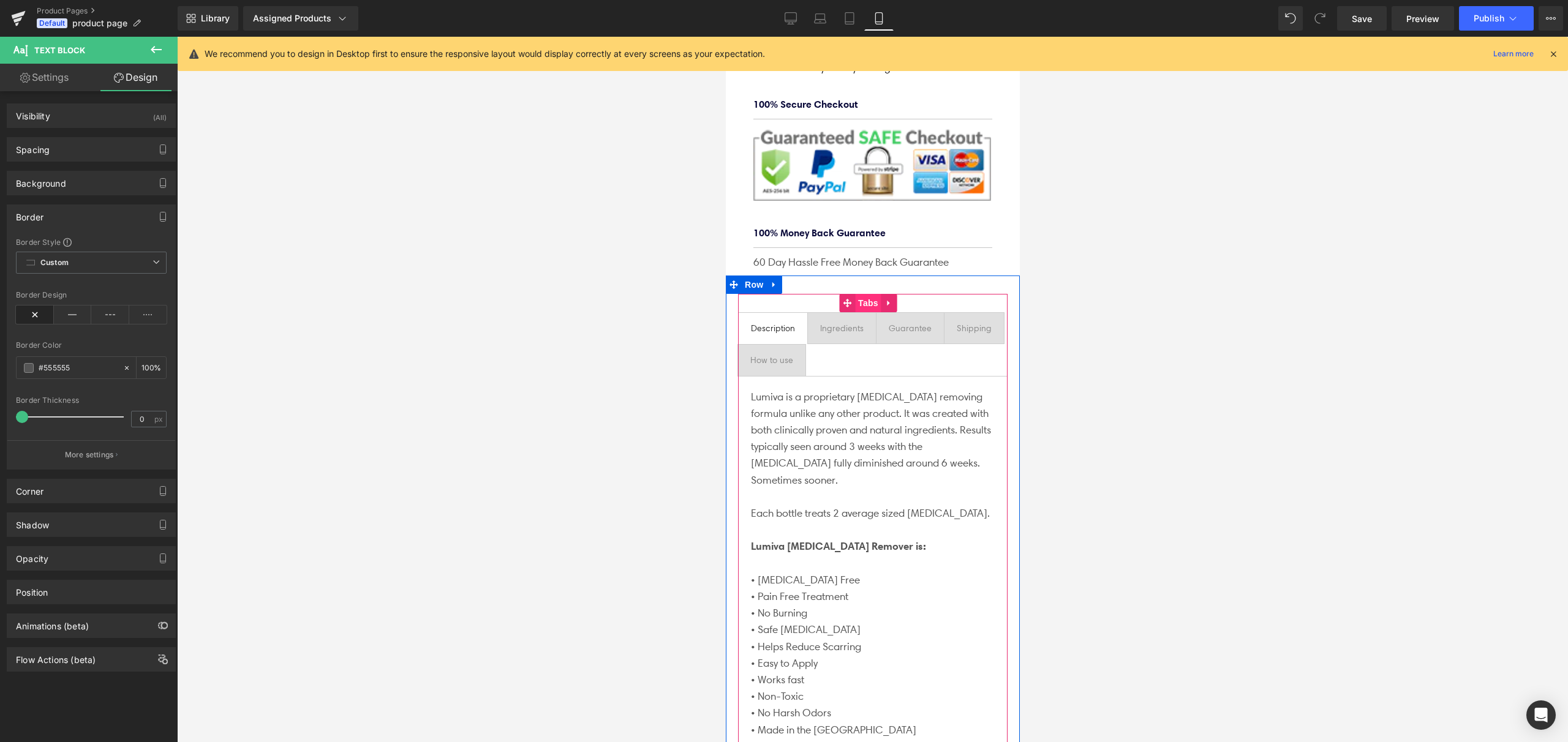
click at [867, 294] on span "Tabs" at bounding box center [867, 303] width 26 height 19
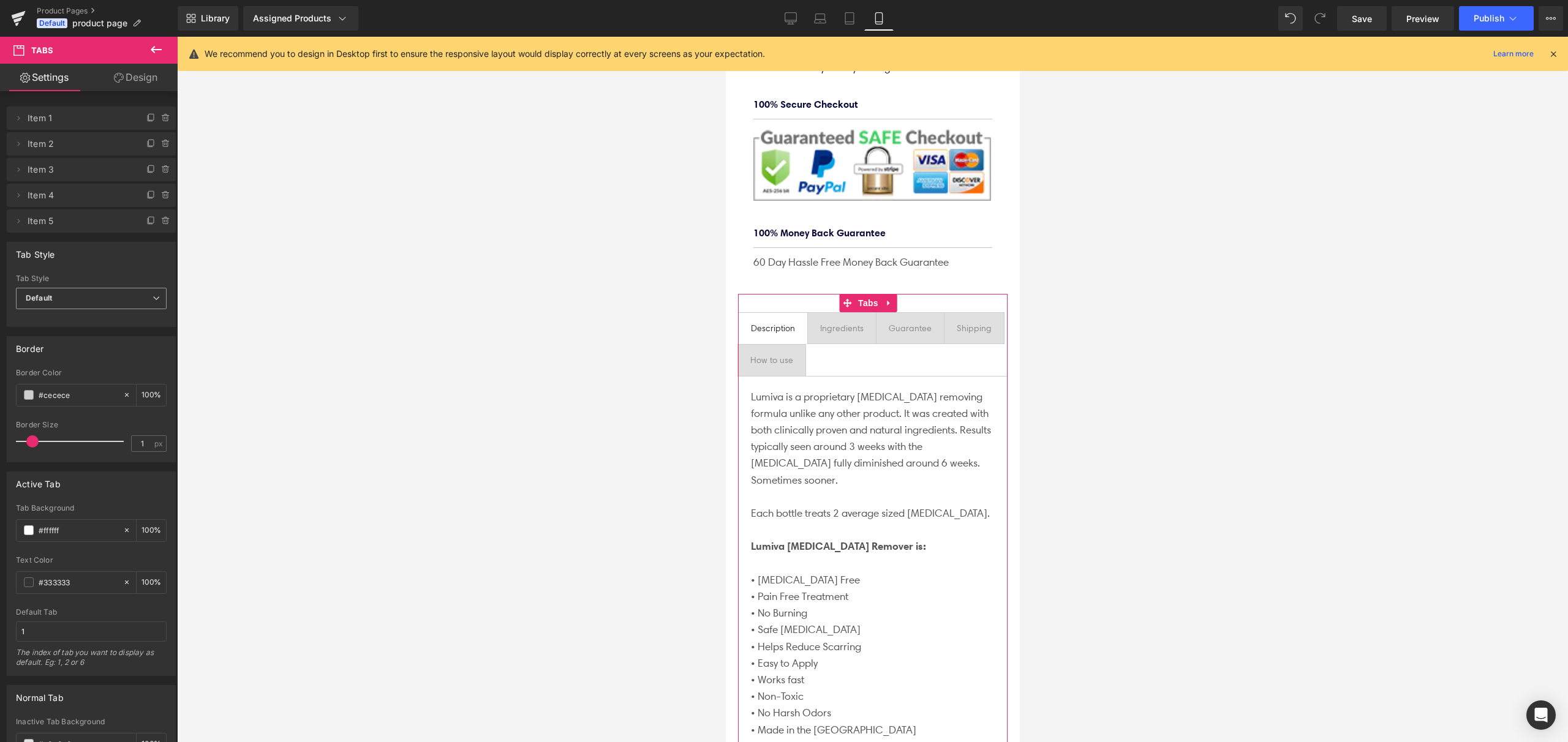
click at [65, 302] on span "Default" at bounding box center [91, 298] width 151 height 21
click at [52, 341] on div "Underline" at bounding box center [51, 339] width 34 height 9
click at [71, 297] on span "Underline" at bounding box center [91, 298] width 151 height 21
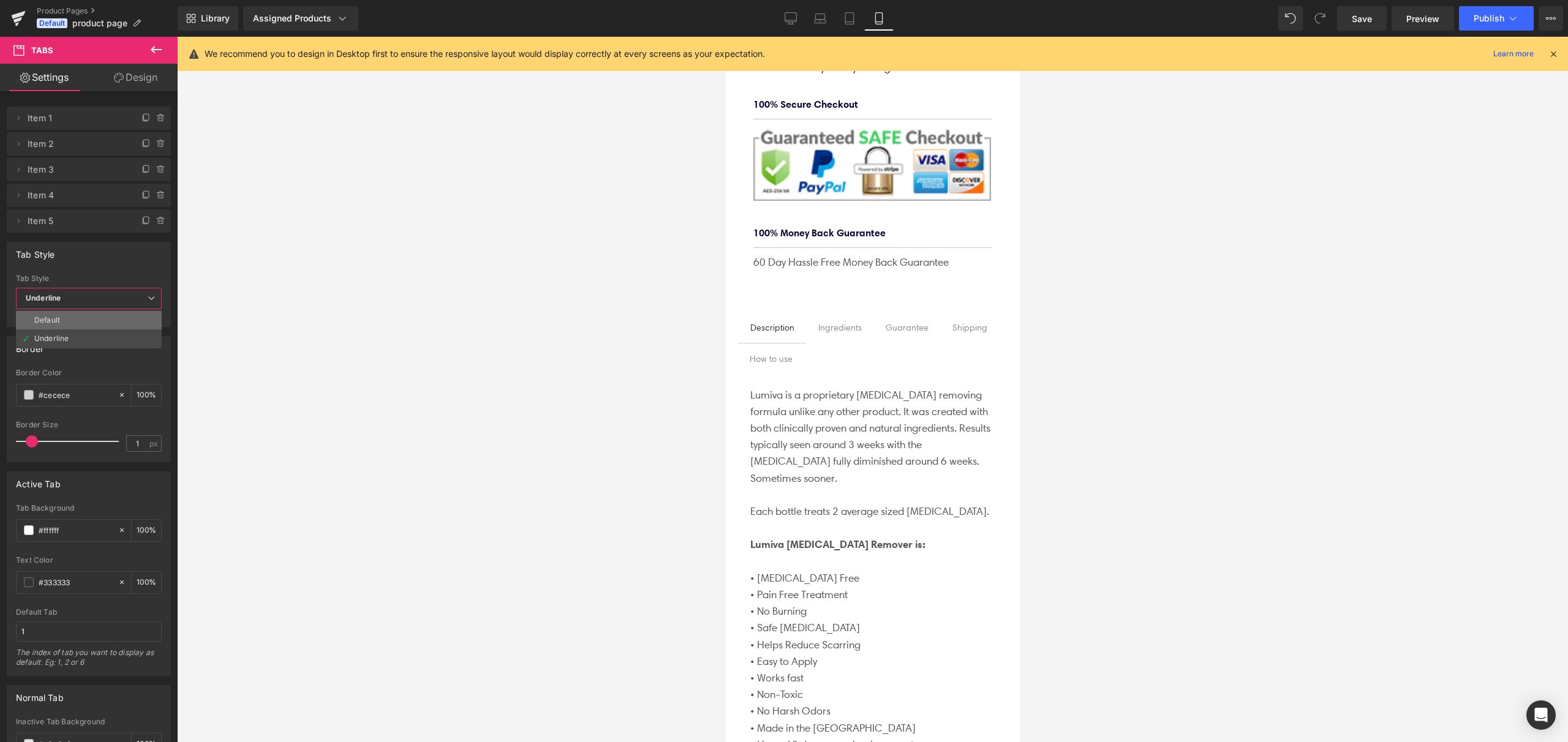
click at [62, 316] on li "Default" at bounding box center [88, 320] width 146 height 19
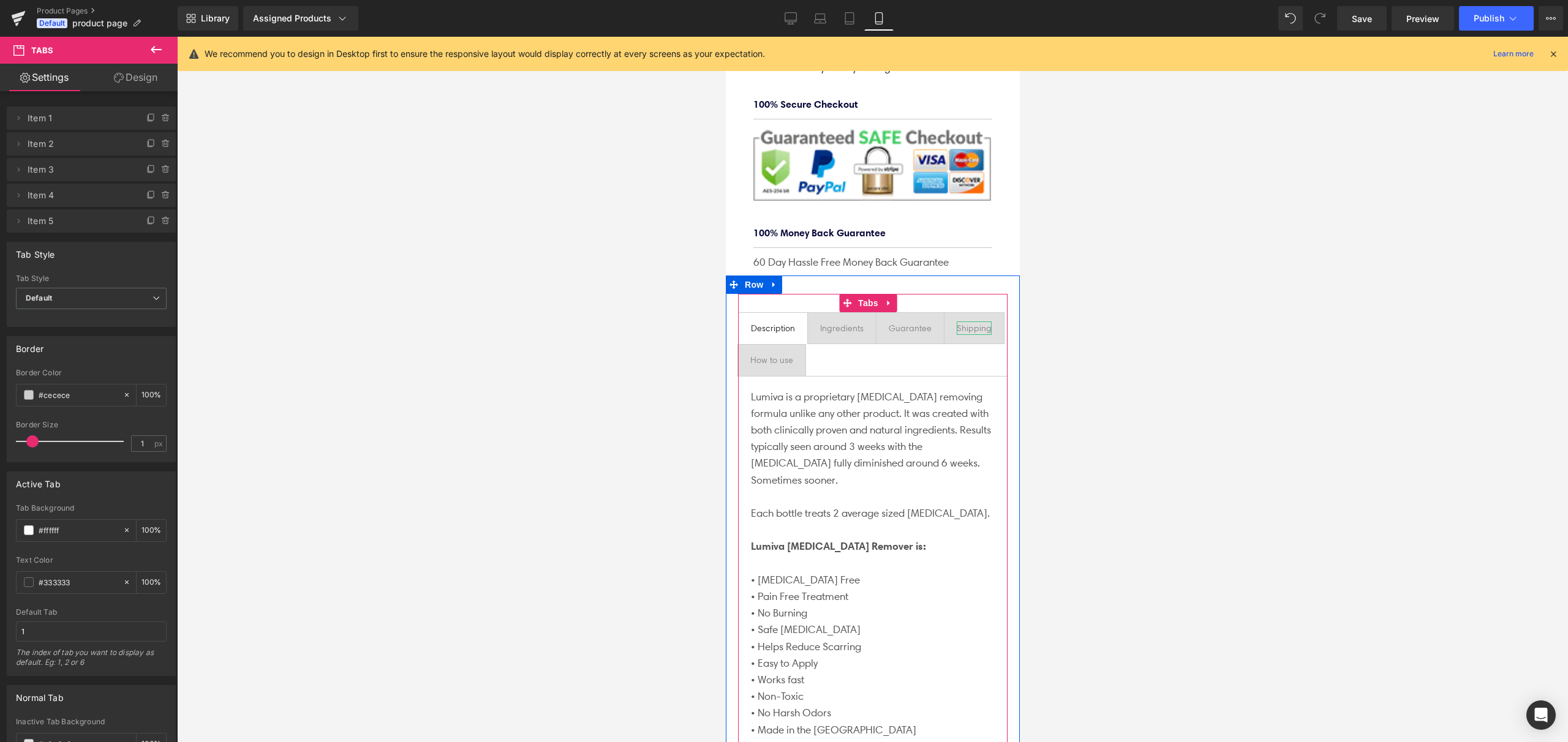
click at [957, 321] on div "Shipping" at bounding box center [974, 327] width 35 height 13
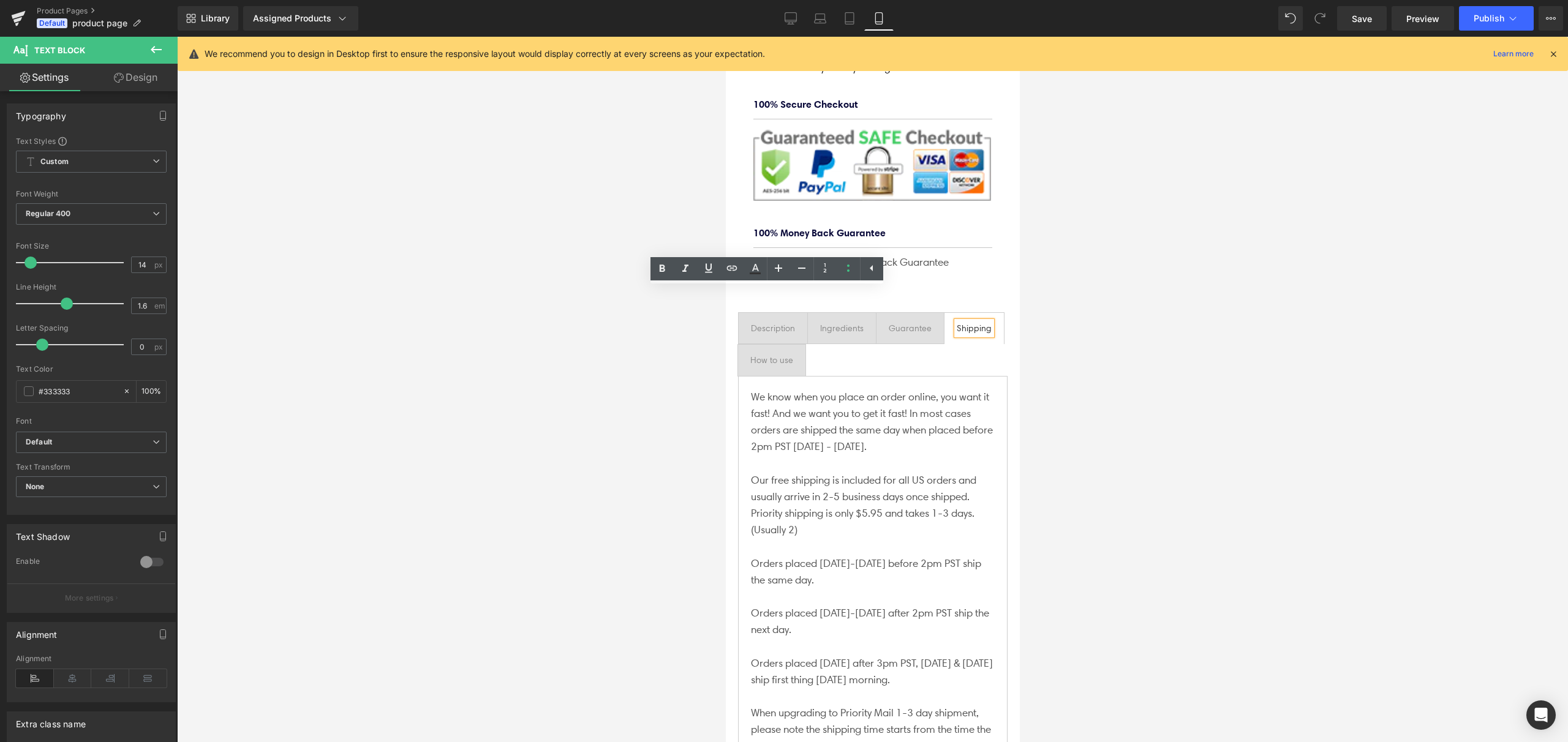
click at [632, 372] on div at bounding box center [873, 390] width 1392 height 706
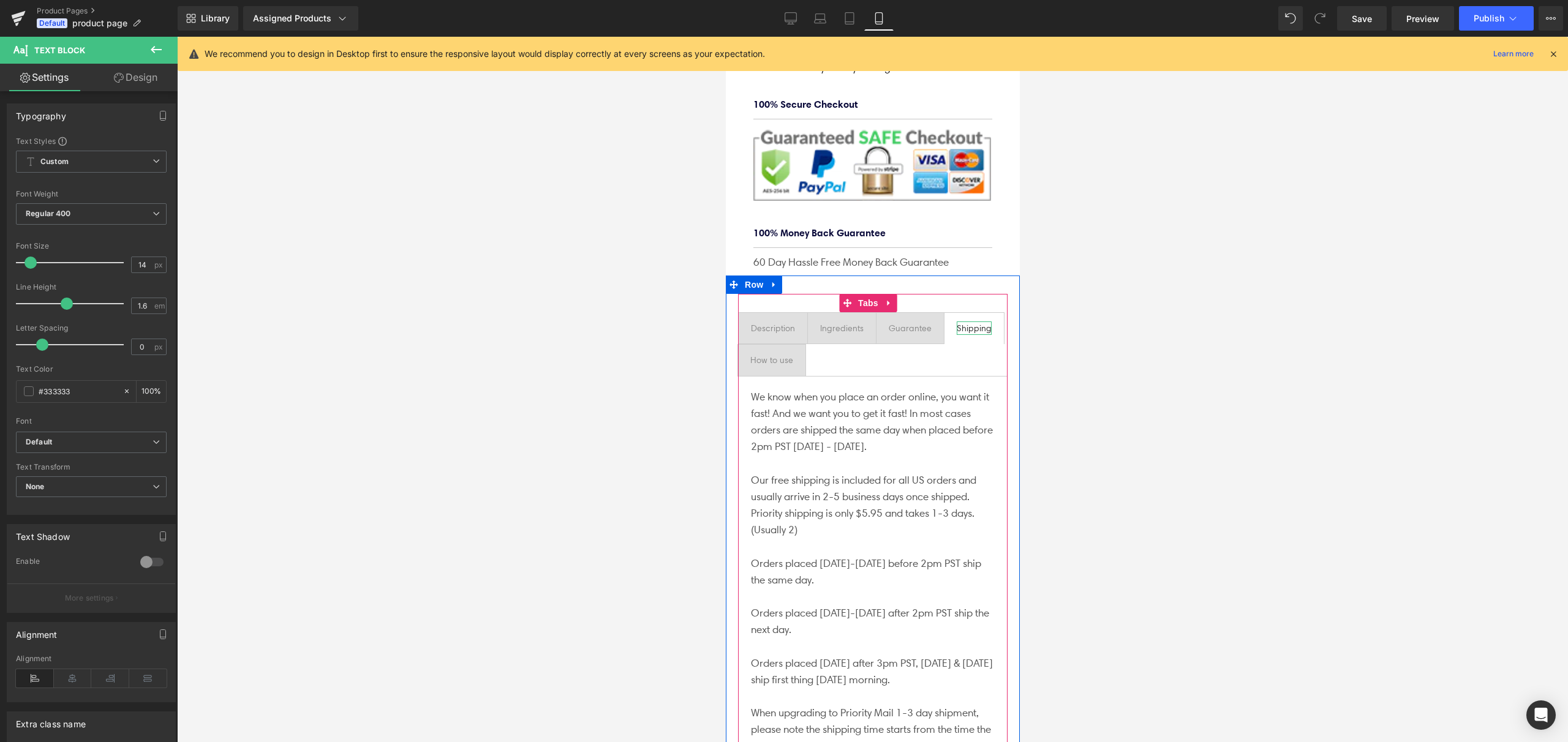
click at [957, 332] on div at bounding box center [974, 333] width 35 height 3
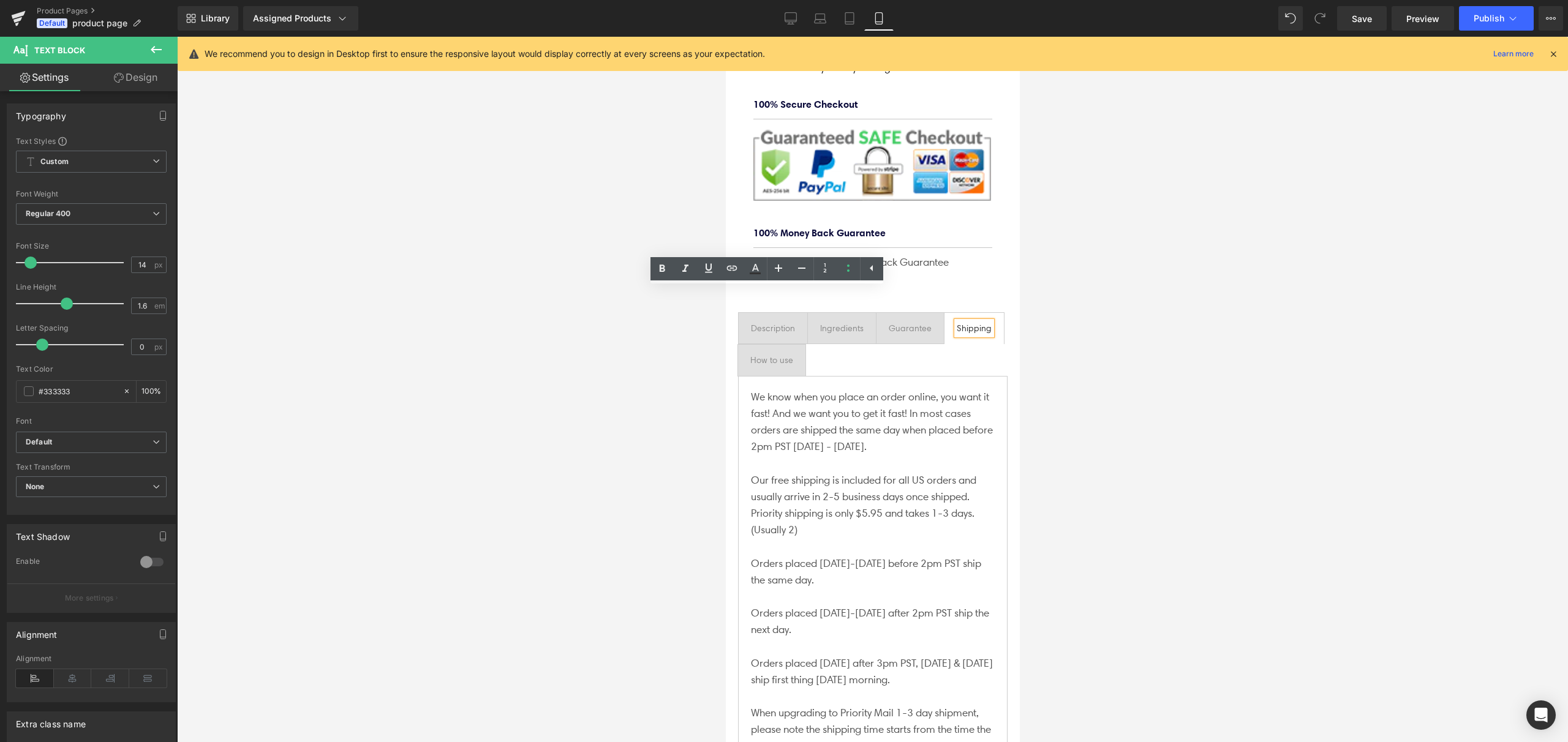
click at [975, 312] on ul "Description Text Block Ingredients Text Block Guarantee Text Block Shipping Tex…" at bounding box center [872, 344] width 269 height 64
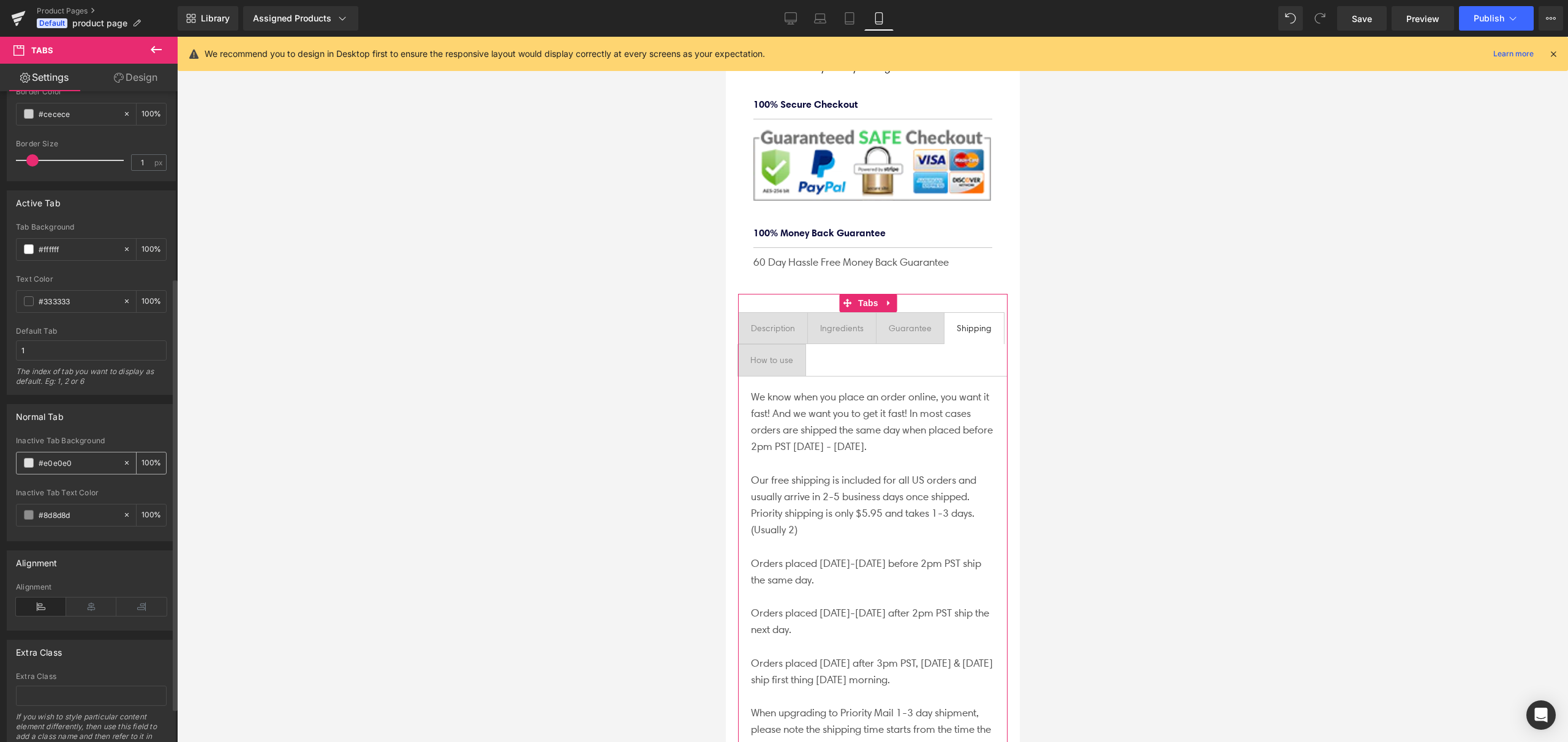
scroll to position [333, 0]
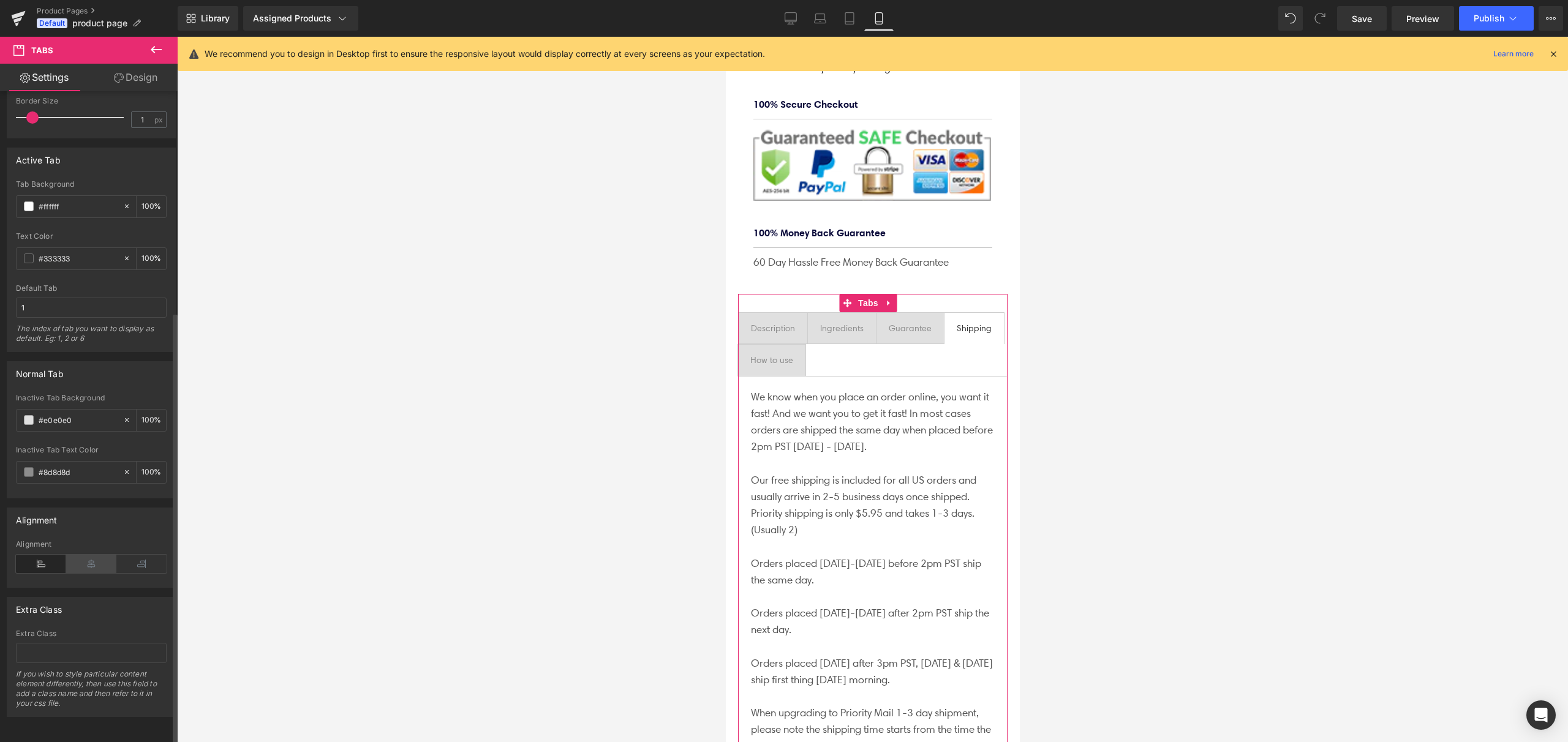
click at [87, 560] on icon at bounding box center [91, 564] width 50 height 19
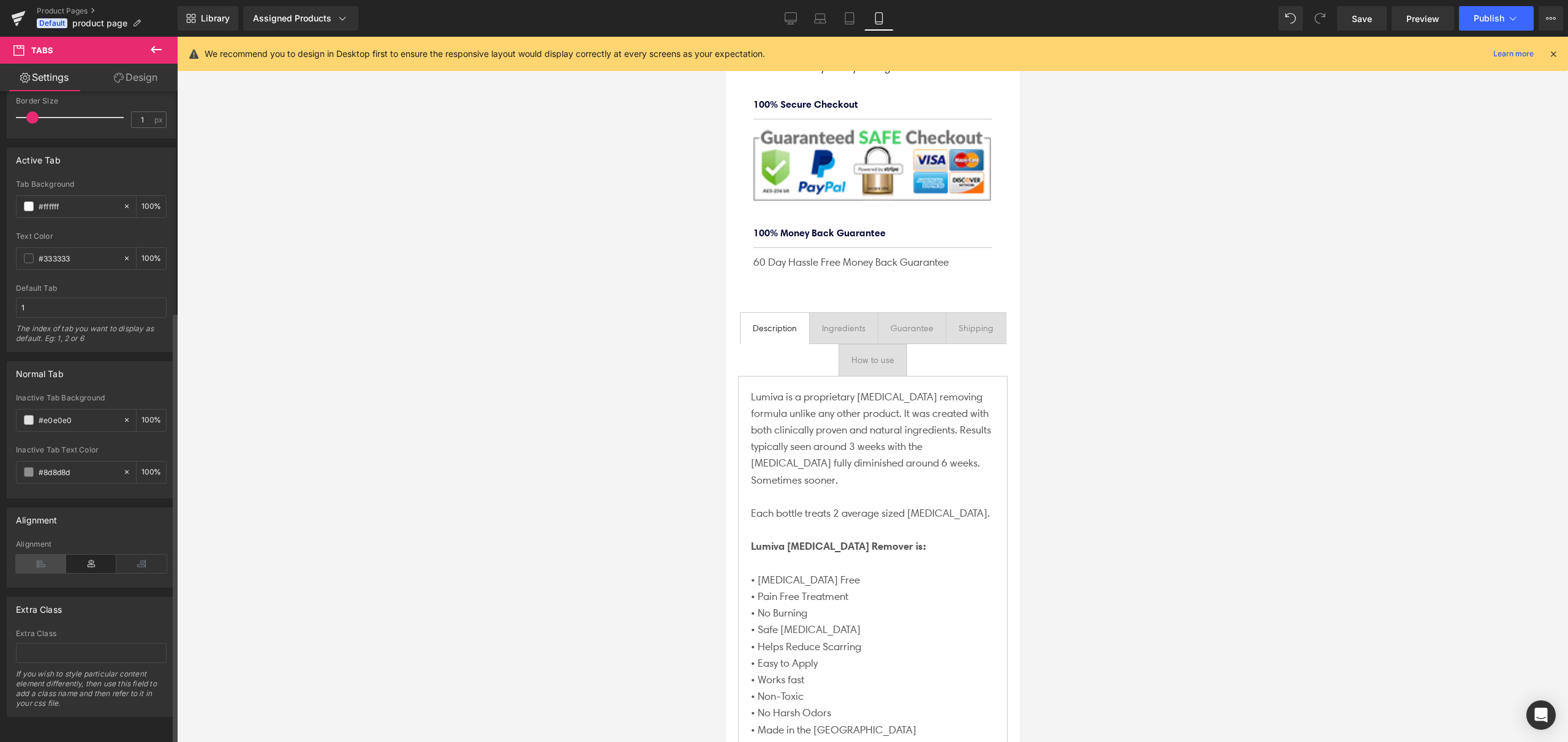
click at [25, 555] on icon at bounding box center [41, 564] width 50 height 19
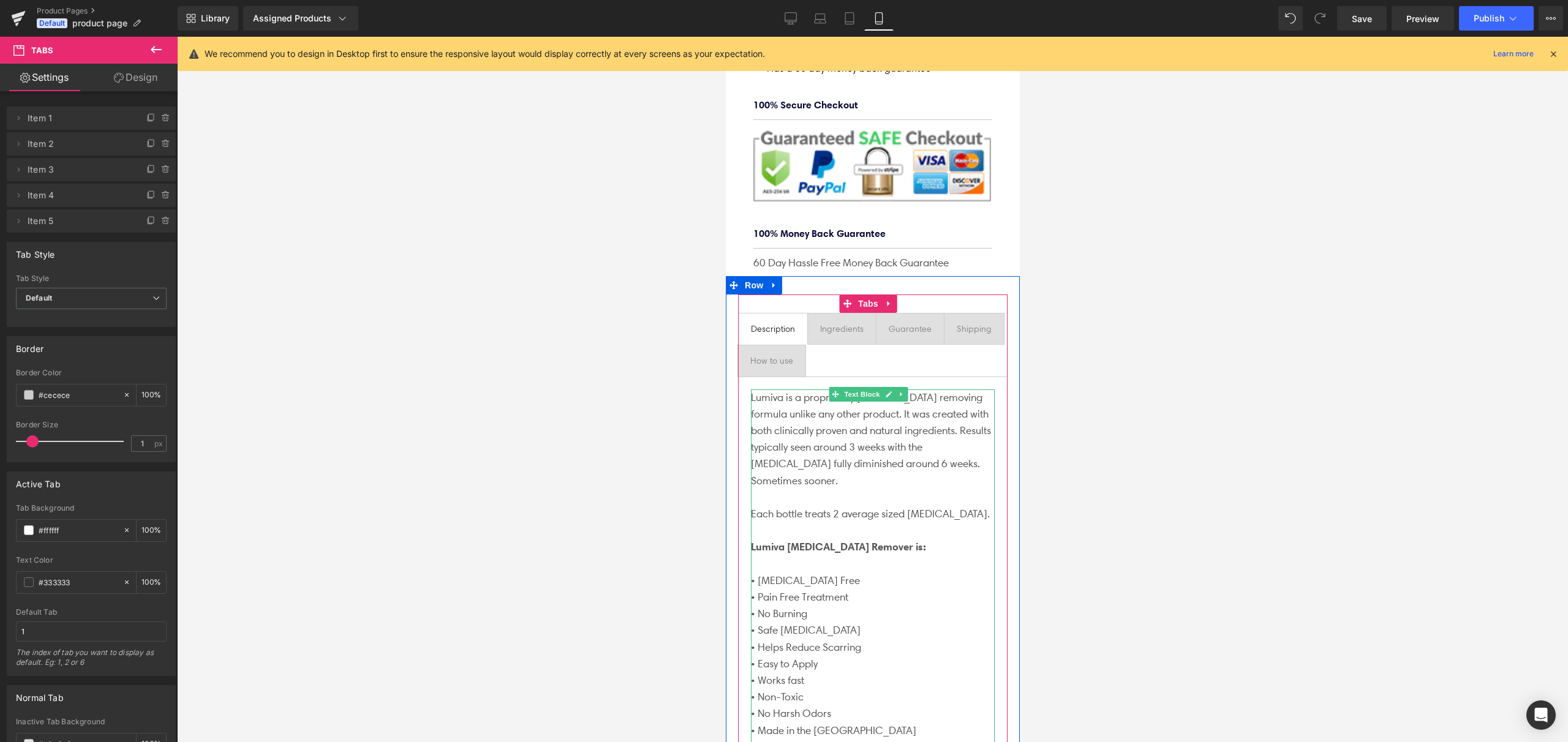
scroll to position [894, 0]
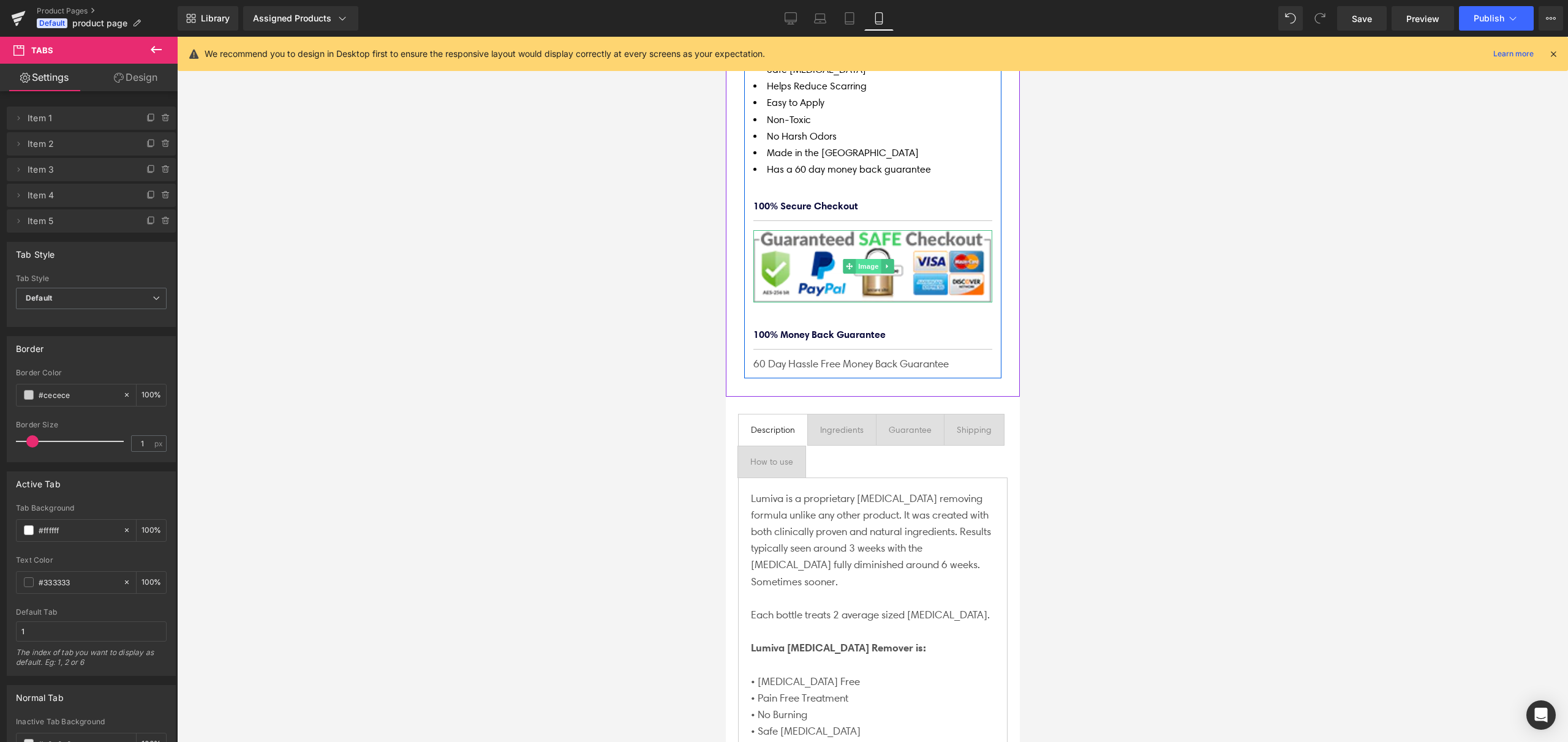
click at [867, 259] on span "Image" at bounding box center [867, 266] width 26 height 15
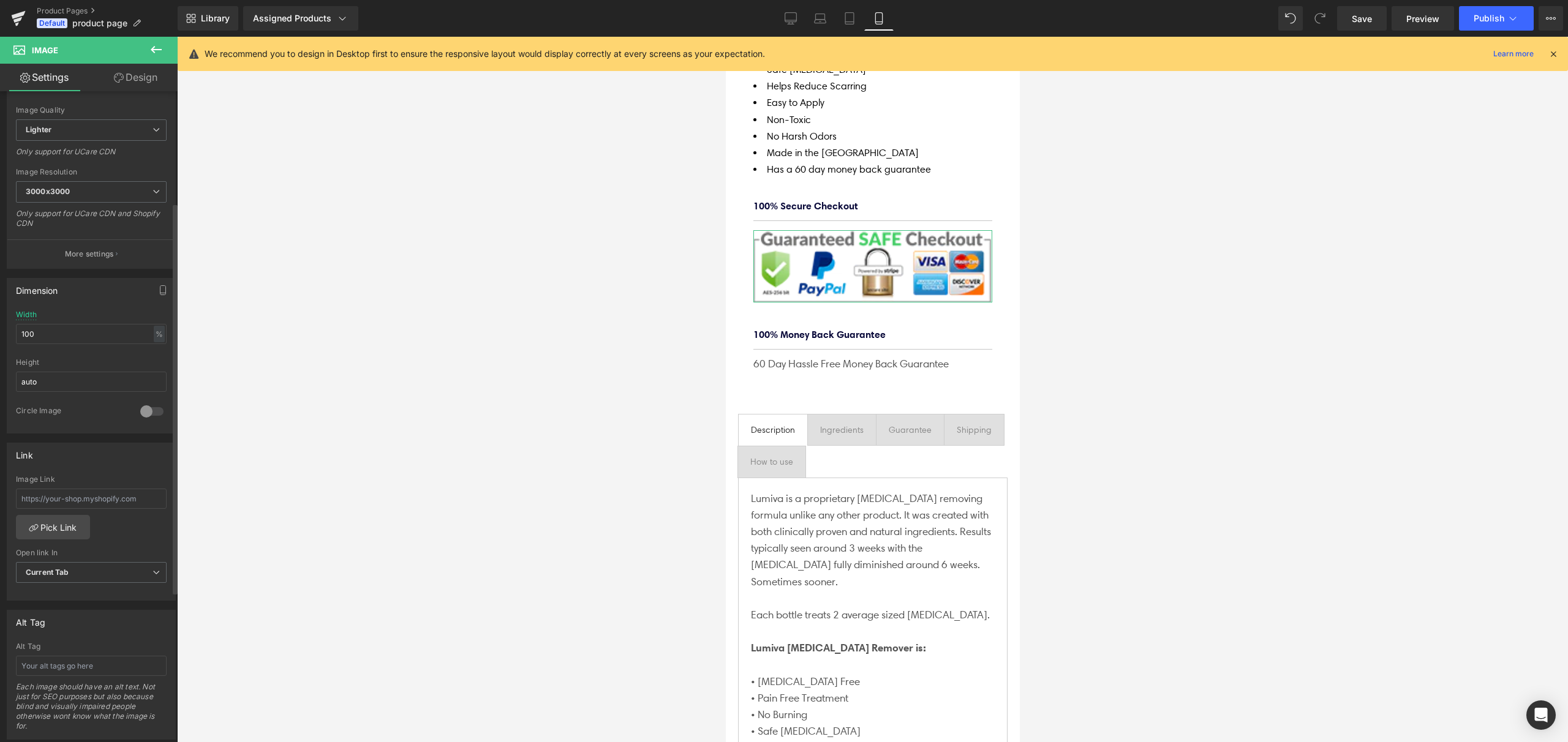
scroll to position [184, 0]
drag, startPoint x: 143, startPoint y: 502, endPoint x: -1, endPoint y: 501, distance: 144.0
click at [0, 501] on html "Image You are previewing how the will restyle your page. You can not edit Eleme…" at bounding box center [784, 371] width 1568 height 742
drag, startPoint x: 138, startPoint y: 499, endPoint x: 21, endPoint y: 499, distance: 117.0
click at [21, 499] on input "text" at bounding box center [91, 501] width 151 height 20
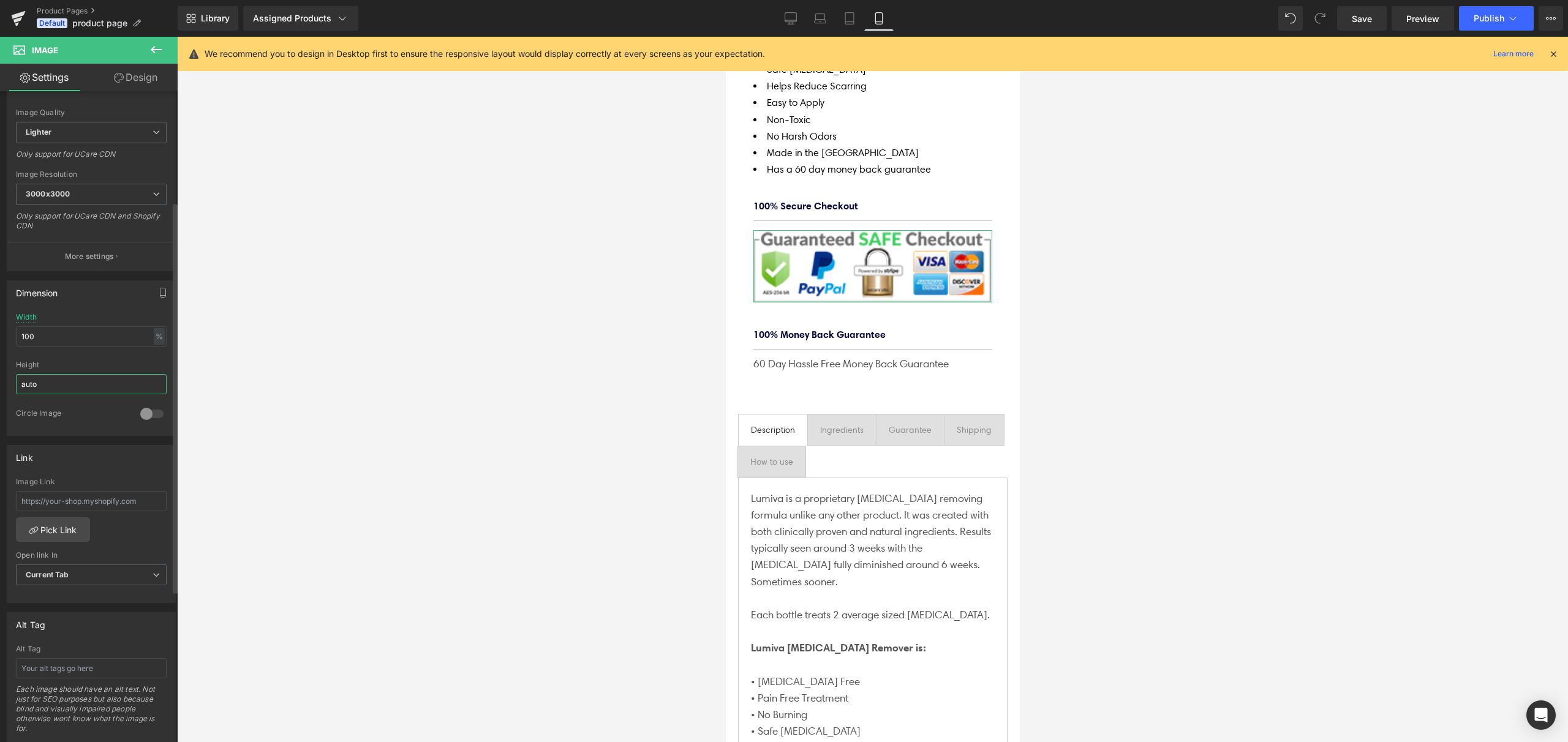
click at [70, 381] on input "auto" at bounding box center [91, 384] width 151 height 20
drag, startPoint x: 52, startPoint y: 334, endPoint x: -1, endPoint y: 333, distance: 53.0
click at [0, 333] on html "Image You are previewing how the will restyle your page. You can not edit Eleme…" at bounding box center [784, 371] width 1568 height 742
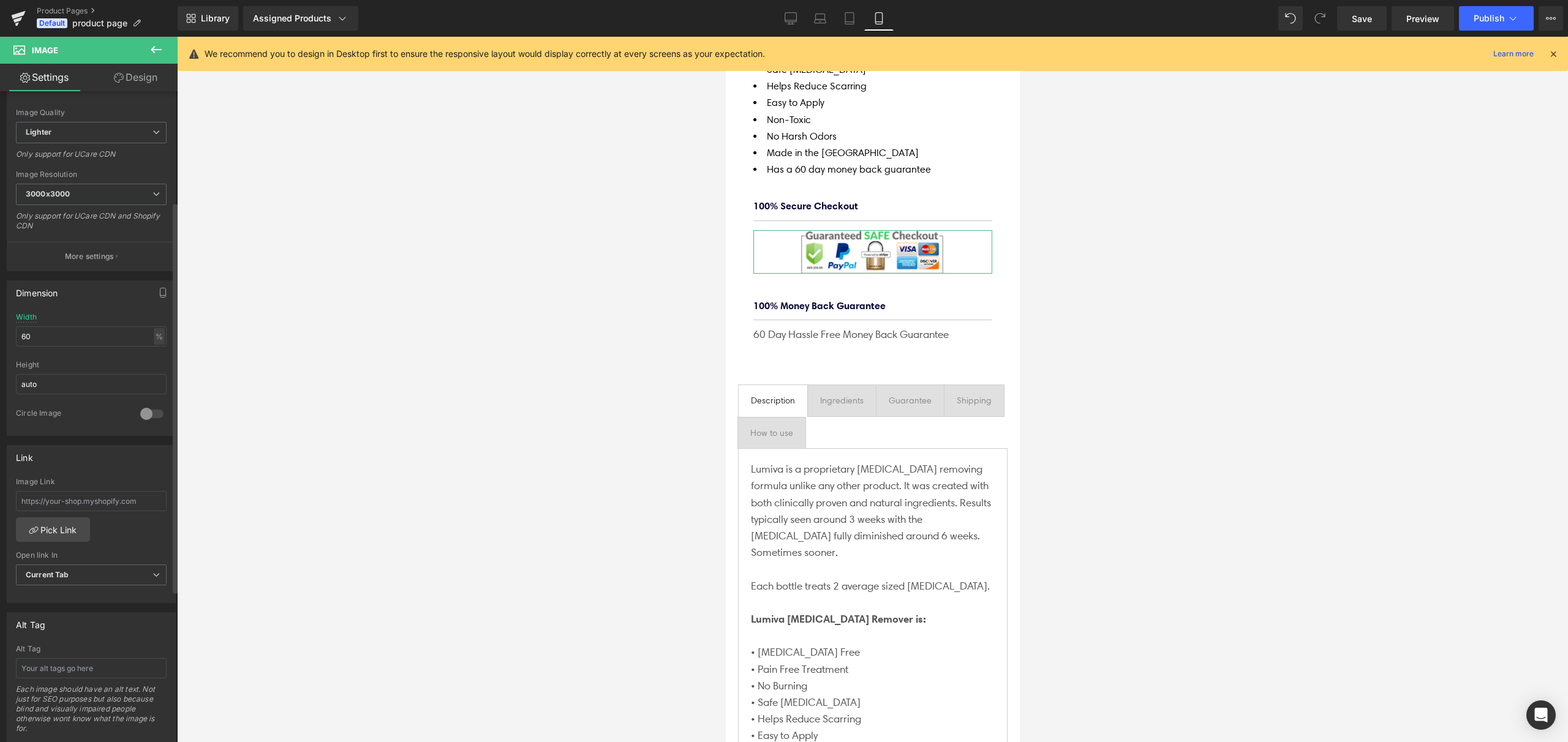
click at [111, 293] on div "Dimension" at bounding box center [91, 293] width 168 height 23
click at [356, 353] on div at bounding box center [873, 390] width 1392 height 706
click at [796, 17] on icon at bounding box center [791, 19] width 12 height 12
type input "35"
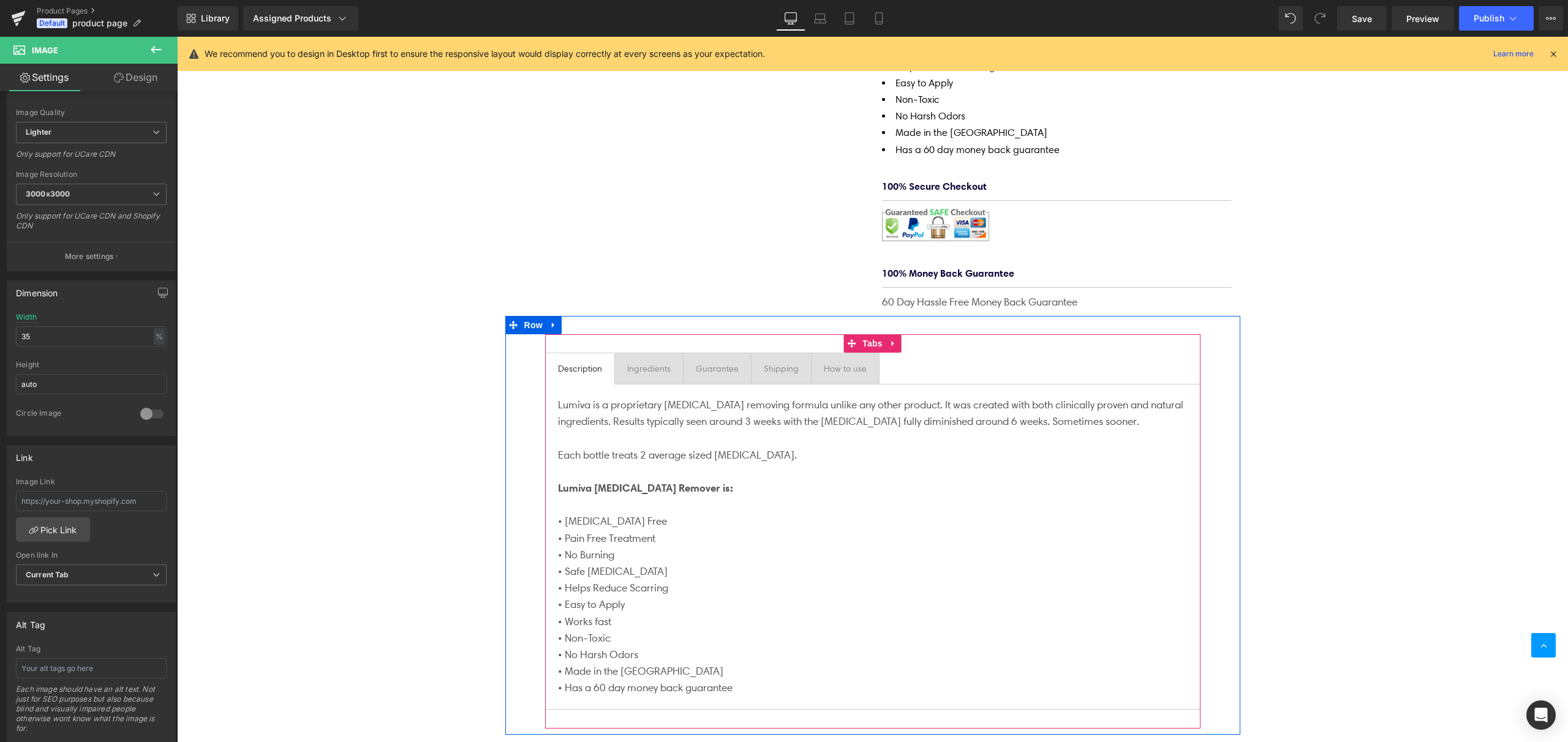
scroll to position [255, 0]
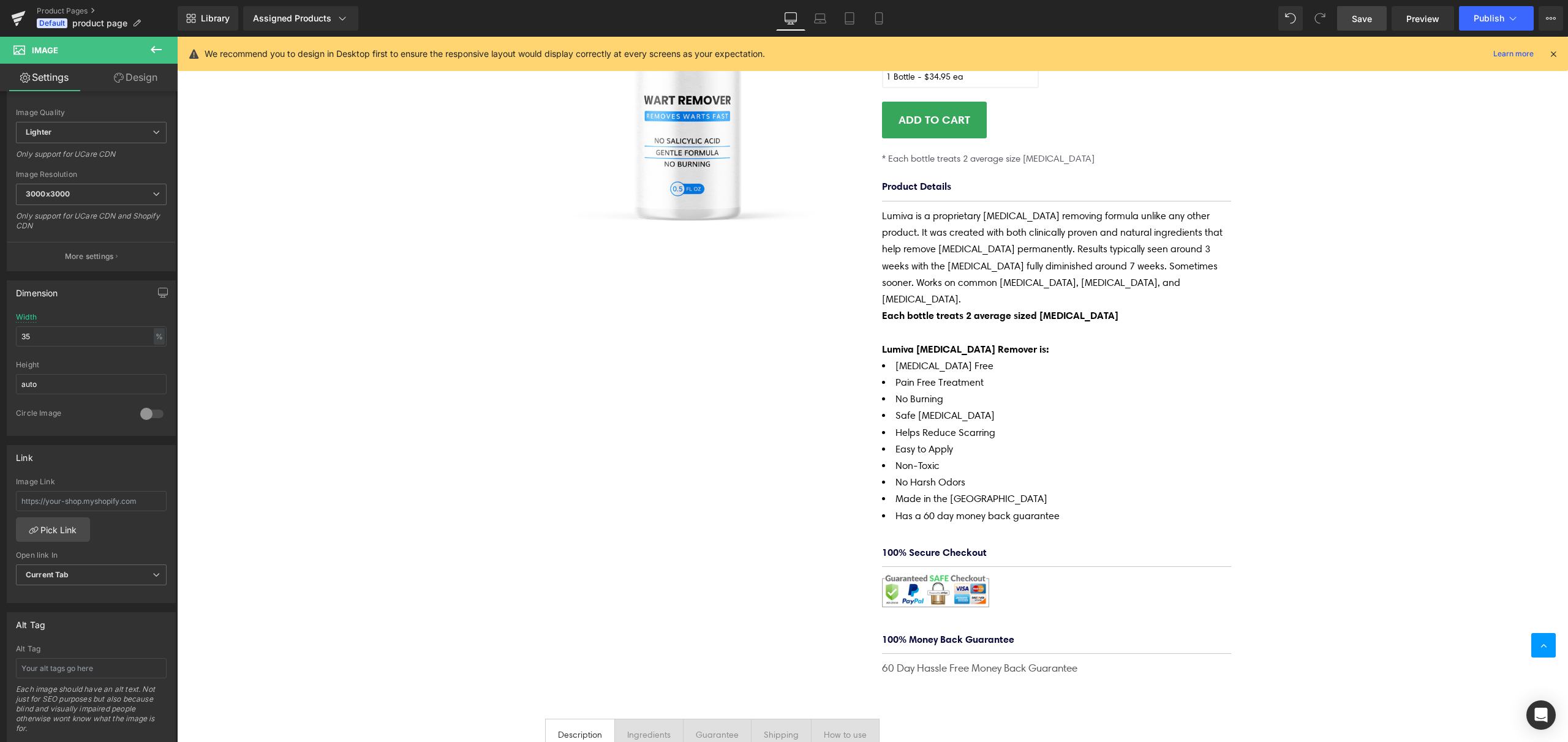
click at [1367, 23] on span "Save" at bounding box center [1362, 19] width 20 height 13
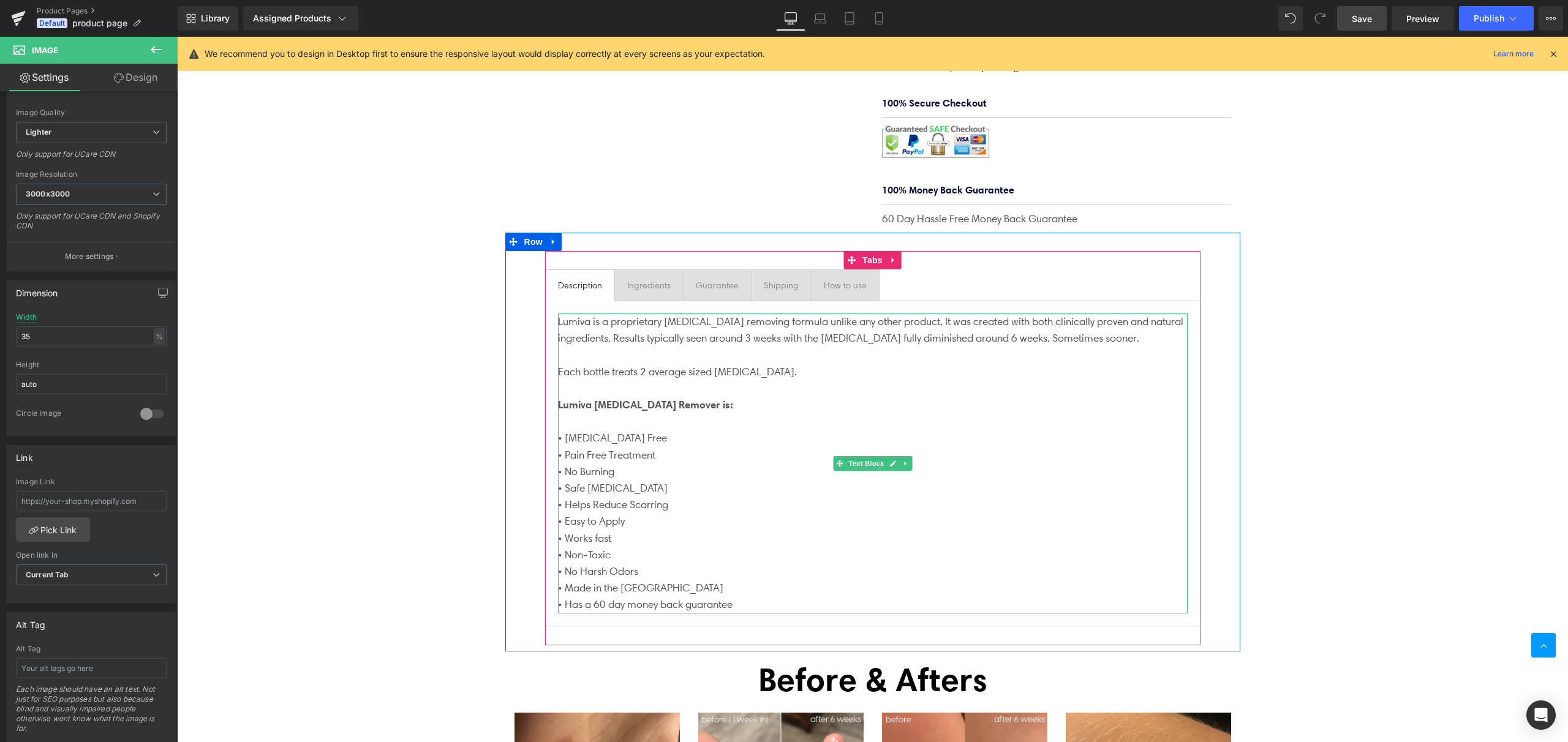
scroll to position [704, 0]
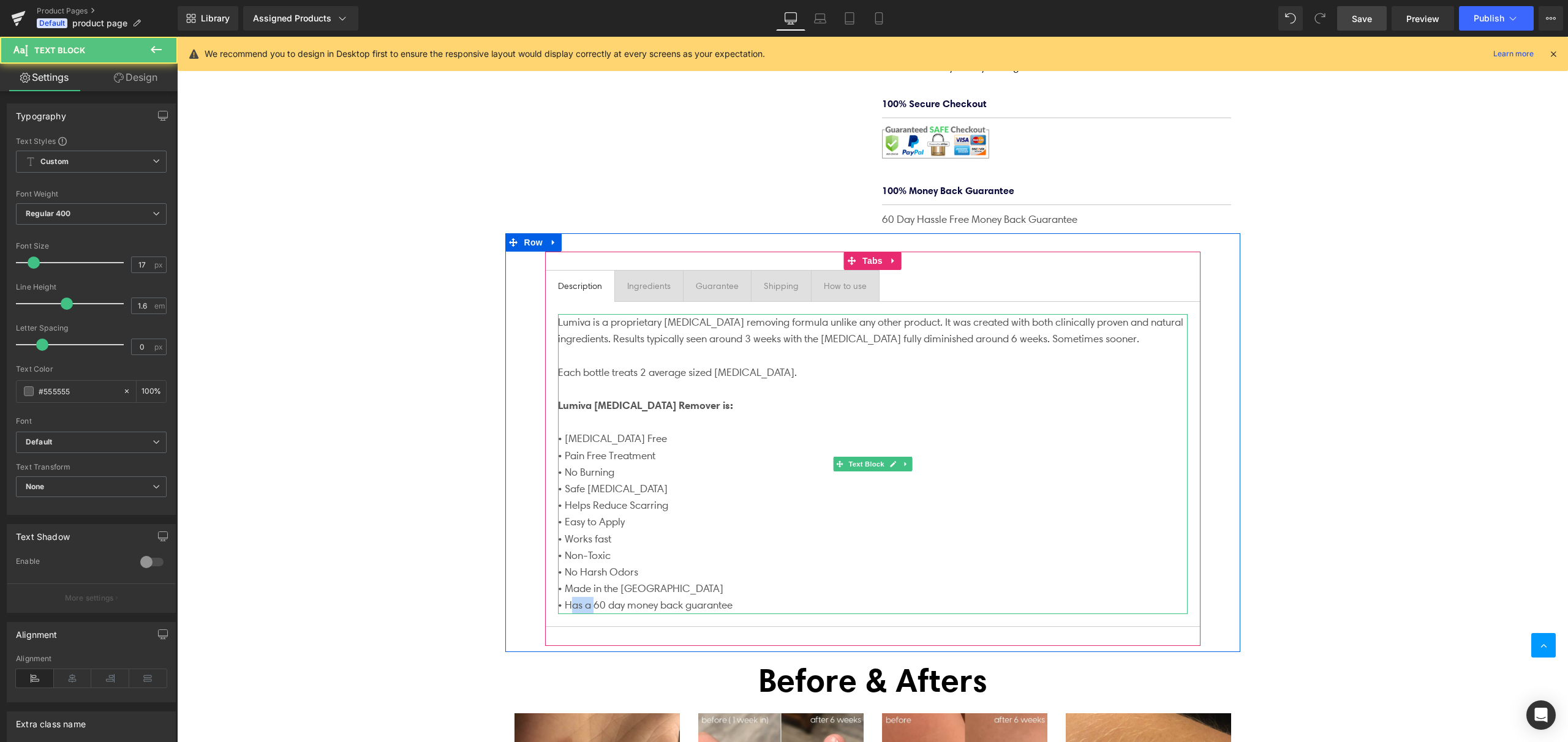
drag, startPoint x: 589, startPoint y: 566, endPoint x: 566, endPoint y: 568, distance: 23.1
click at [566, 597] on p "• Has a 60 day money back guarantee" at bounding box center [873, 605] width 630 height 17
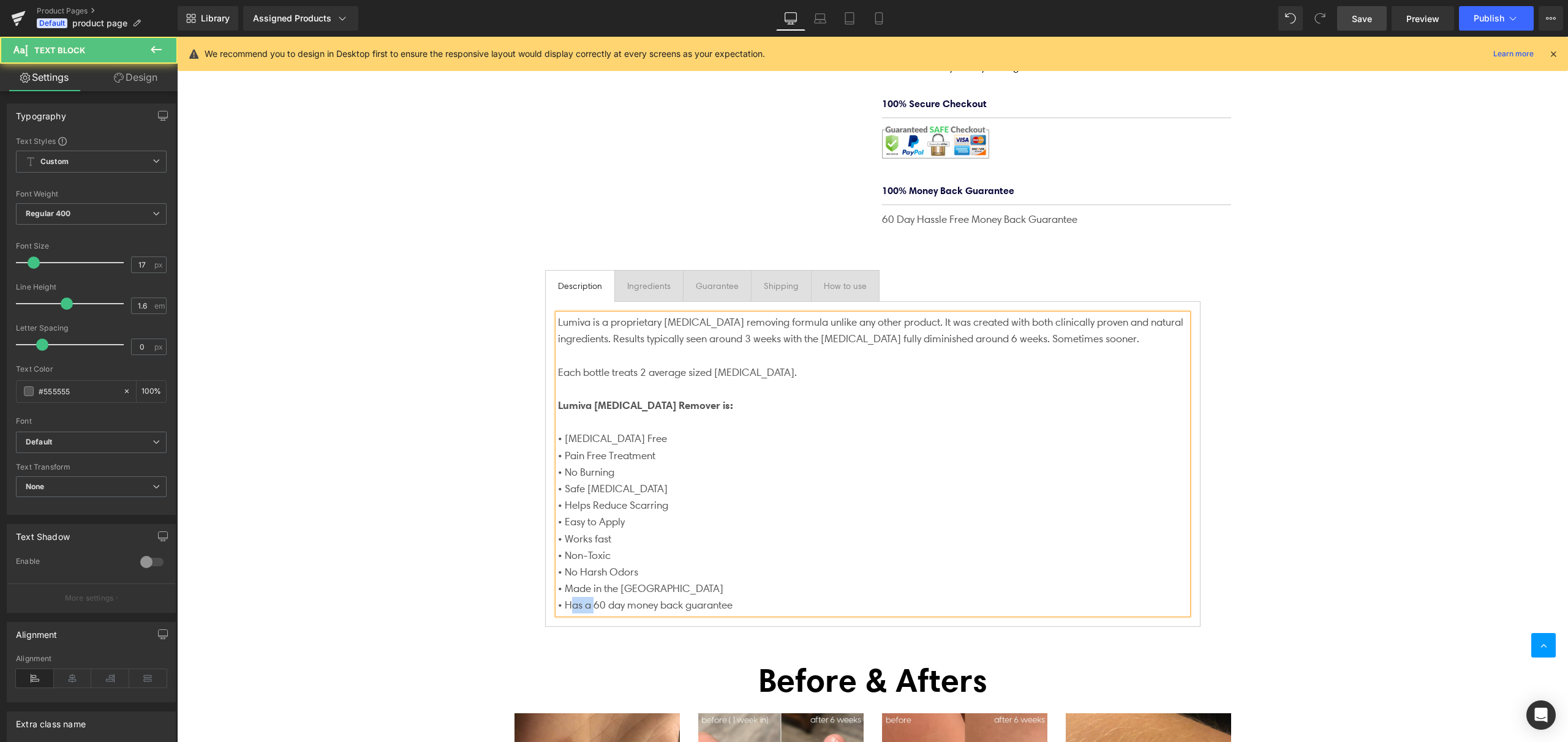
click at [621, 597] on p "• Has a 60 day money back guarantee" at bounding box center [873, 605] width 630 height 17
click at [592, 597] on p "• Has a 60 day money back guarantee" at bounding box center [873, 605] width 630 height 17
drag, startPoint x: 1325, startPoint y: 388, endPoint x: 1357, endPoint y: 262, distance: 130.0
click at [1325, 387] on div "(P) Image Lumiva [MEDICAL_DATA] Removing Cream (P) Title $0 $34.95 (P) Price Li…" at bounding box center [873, 283] width 1392 height 1676
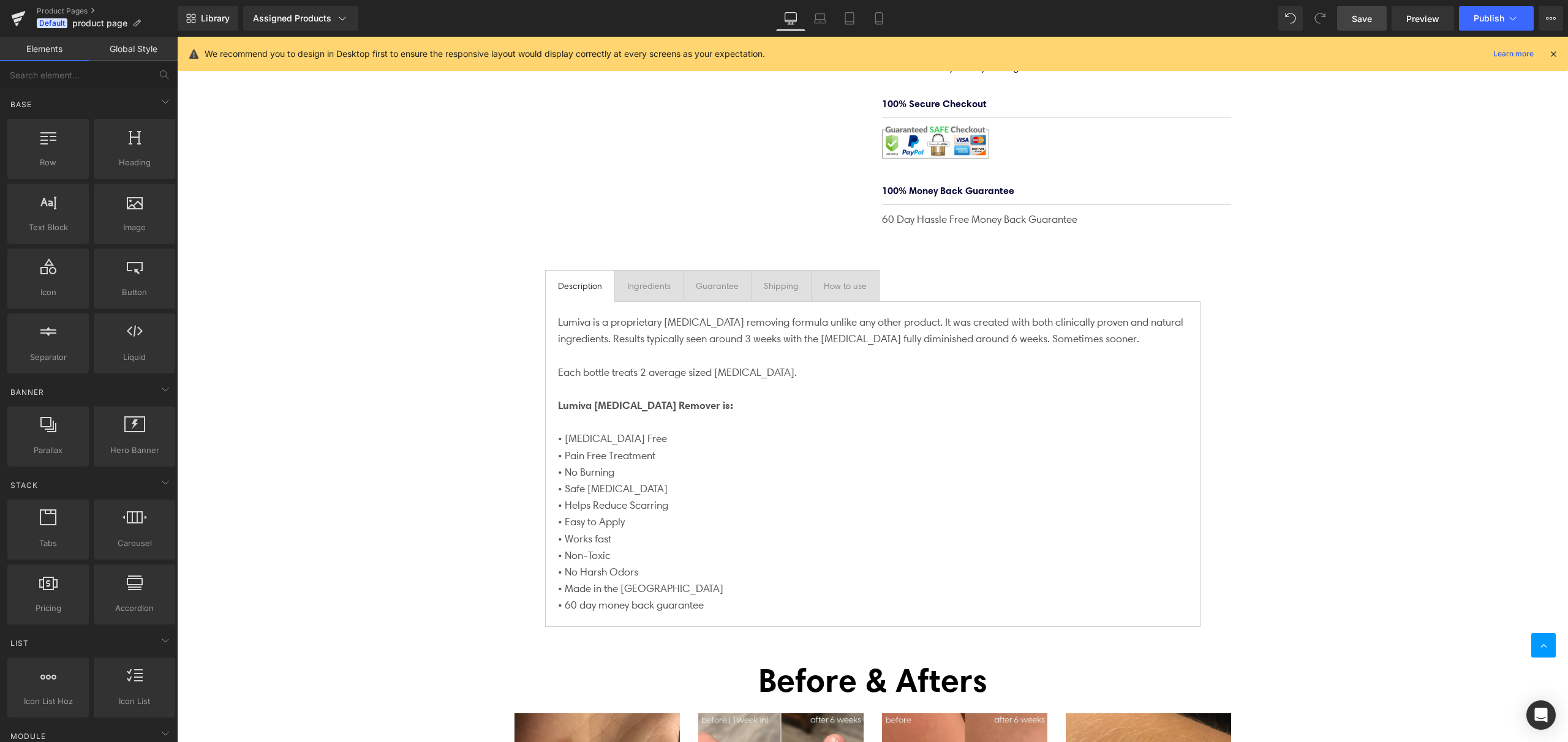
click at [1365, 15] on span "Save" at bounding box center [1362, 19] width 20 height 13
click at [1553, 54] on icon at bounding box center [1553, 54] width 11 height 11
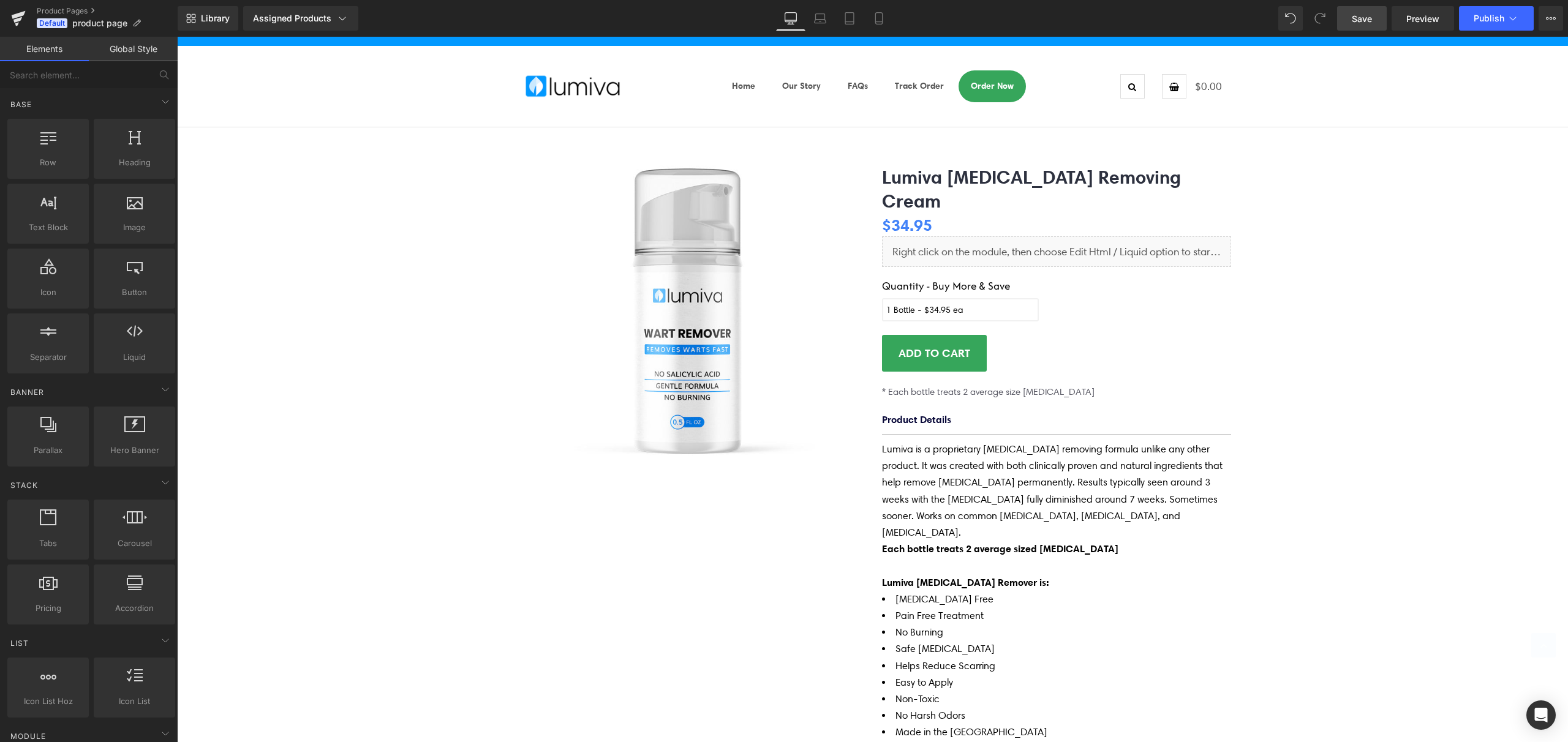
scroll to position [0, 0]
